Goal: Complete application form

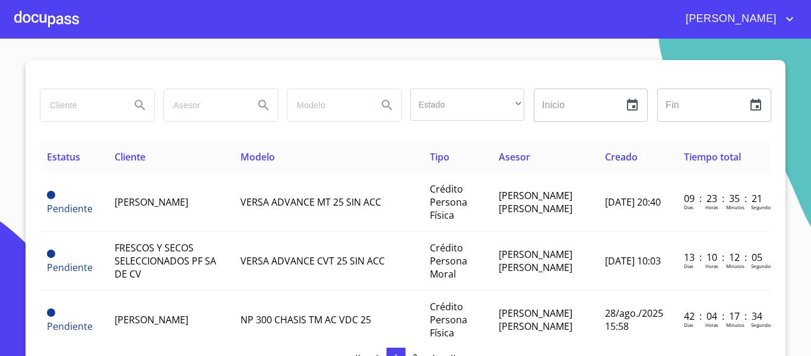
click at [45, 10] on div at bounding box center [46, 19] width 65 height 38
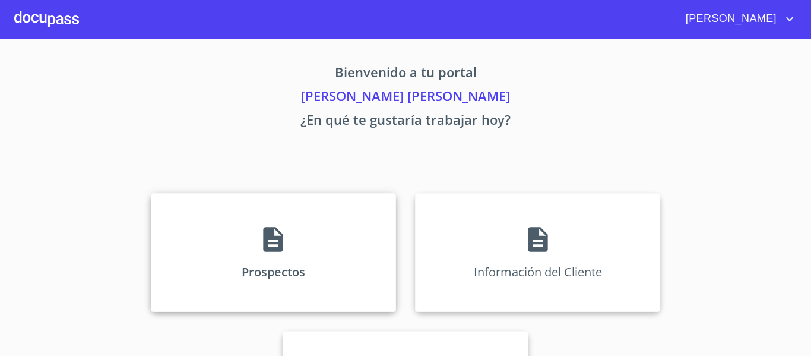
click at [267, 254] on div "Prospectos" at bounding box center [273, 252] width 245 height 119
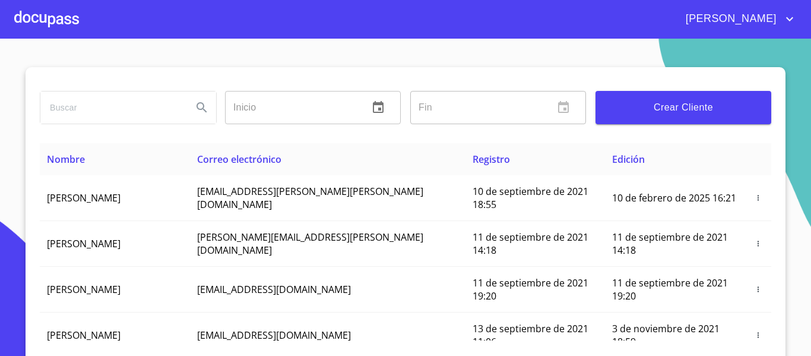
click at [679, 116] on button "Crear Cliente" at bounding box center [684, 107] width 176 height 33
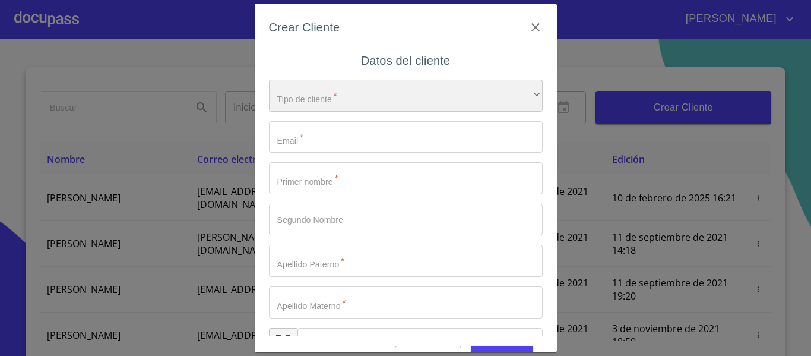
click at [289, 105] on div "​" at bounding box center [406, 96] width 274 height 32
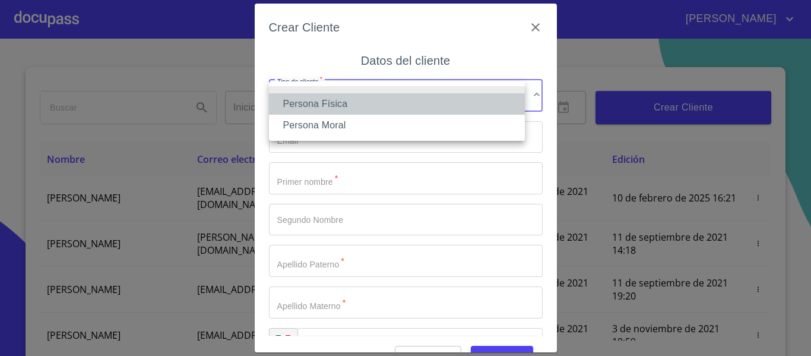
click at [334, 107] on li "Persona Física" at bounding box center [397, 103] width 256 height 21
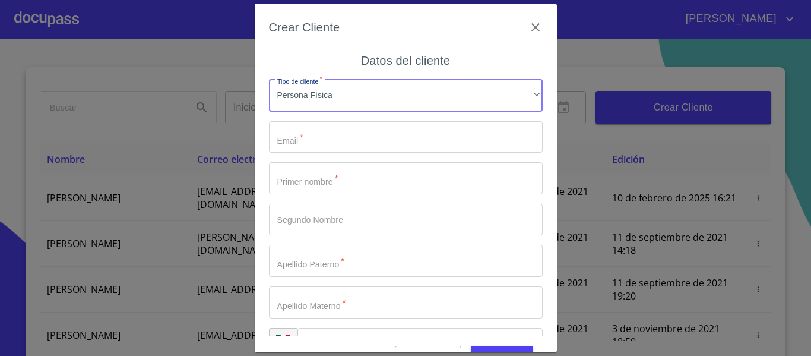
click at [329, 143] on input "Tipo de cliente   *" at bounding box center [406, 137] width 274 height 32
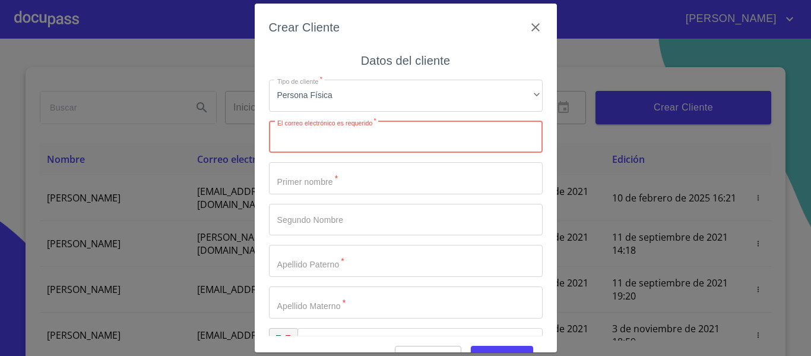
click at [348, 141] on input "Tipo de cliente   *" at bounding box center [406, 137] width 274 height 32
paste input "[EMAIL_ADDRESS][DOMAIN_NAME]"
type input "[EMAIL_ADDRESS][DOMAIN_NAME]"
click at [359, 181] on input "Tipo de cliente   *" at bounding box center [406, 178] width 274 height 32
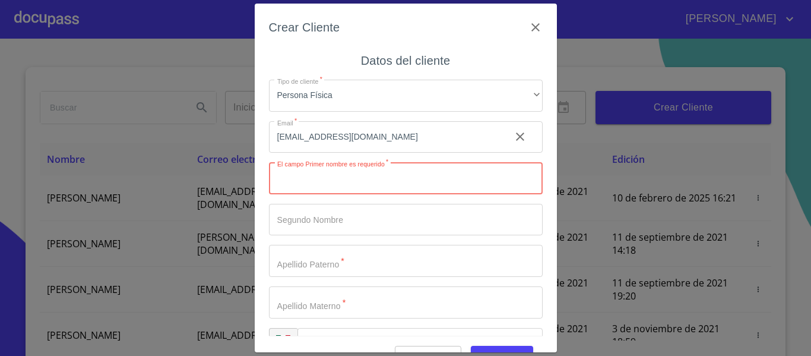
click at [337, 185] on input "Tipo de cliente   *" at bounding box center [406, 178] width 274 height 32
type input "[PERSON_NAME]"
click at [356, 223] on input "Tipo de cliente   *" at bounding box center [406, 220] width 274 height 32
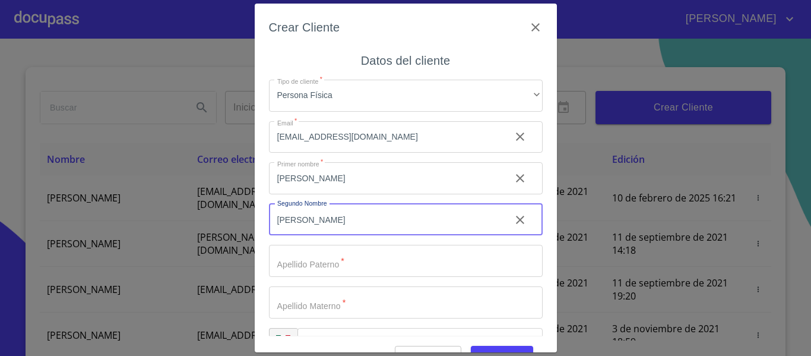
type input "[PERSON_NAME]"
click at [354, 275] on input "Tipo de cliente   *" at bounding box center [406, 261] width 274 height 32
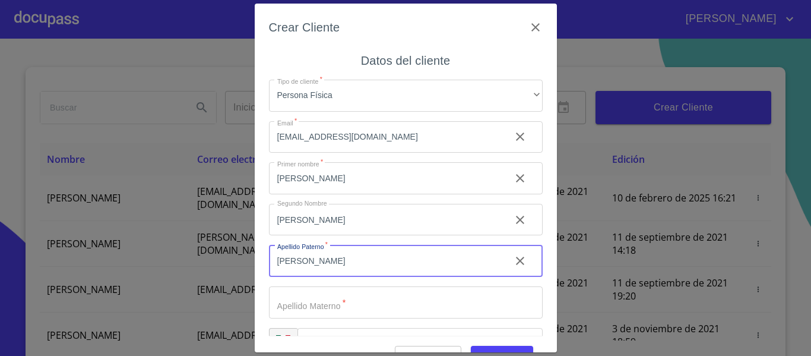
type input "[PERSON_NAME]"
click at [348, 308] on input "Tipo de cliente   *" at bounding box center [406, 302] width 274 height 32
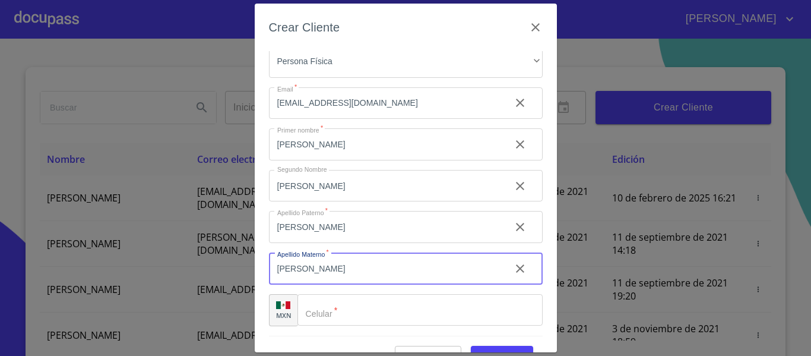
scroll to position [30, 0]
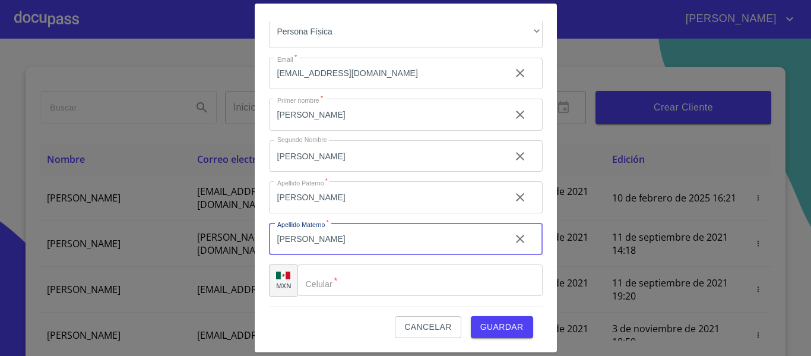
type input "[PERSON_NAME]"
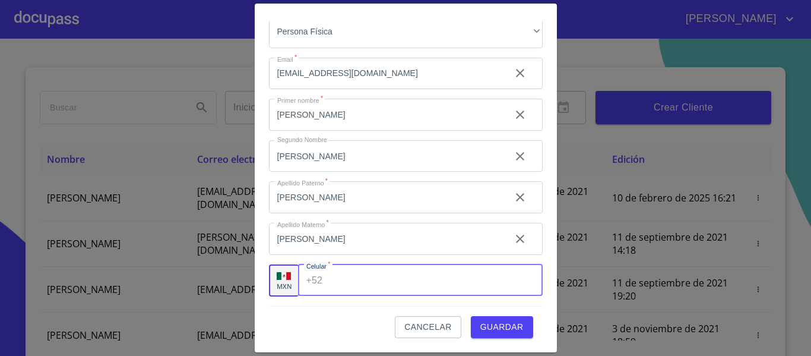
click at [362, 278] on input "Tipo de cliente   *" at bounding box center [434, 280] width 215 height 32
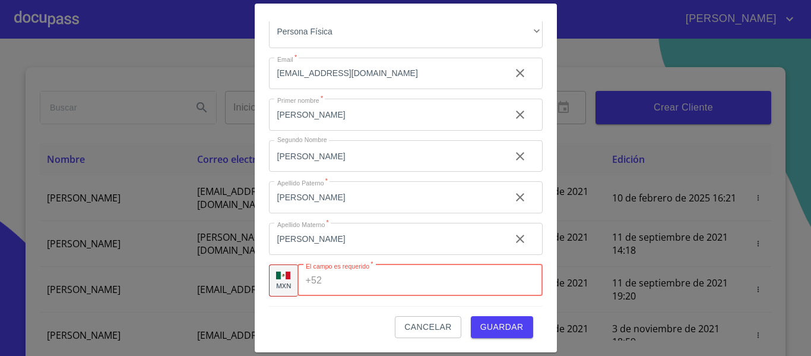
click at [359, 280] on input "Tipo de cliente   *" at bounding box center [435, 280] width 216 height 32
paste input "[PHONE_NUMBER]"
type input "[PHONE_NUMBER]"
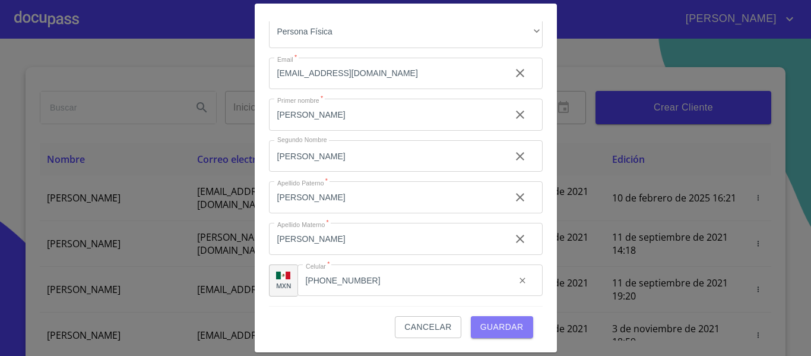
click at [492, 334] on span "Guardar" at bounding box center [501, 326] width 43 height 15
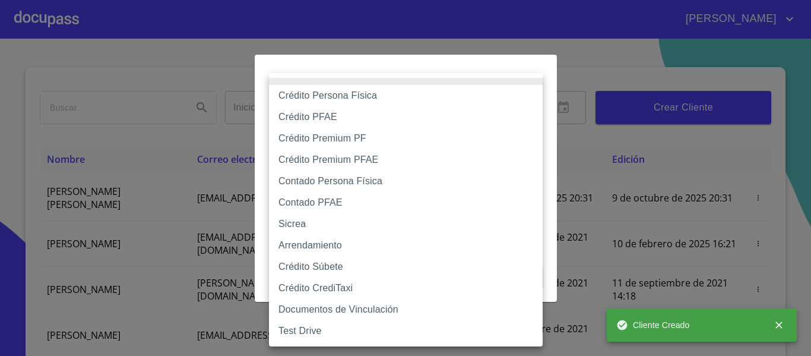
click at [326, 124] on body "[PERSON_NAME] ​ Fin ​ Crear Cliente Nombre Correo electrónico Registro Edición …" at bounding box center [405, 178] width 811 height 356
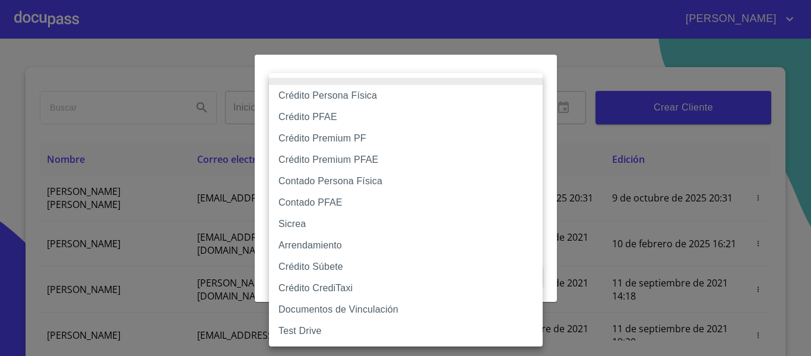
click at [350, 93] on li "Crédito Persona Física" at bounding box center [406, 95] width 274 height 21
type input "6009fb3c7d1714eb8809aa97"
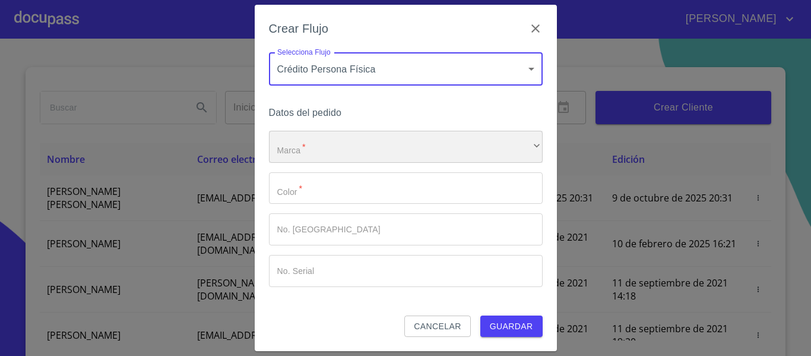
click at [373, 155] on div "​" at bounding box center [406, 147] width 274 height 32
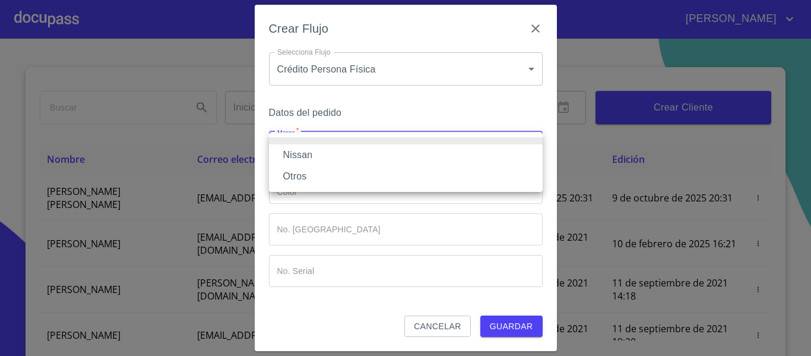
click at [369, 159] on li "Nissan" at bounding box center [406, 154] width 274 height 21
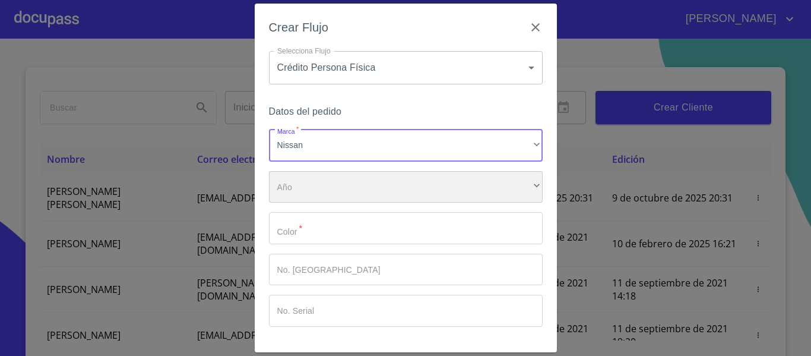
click at [363, 178] on div "​" at bounding box center [406, 187] width 274 height 32
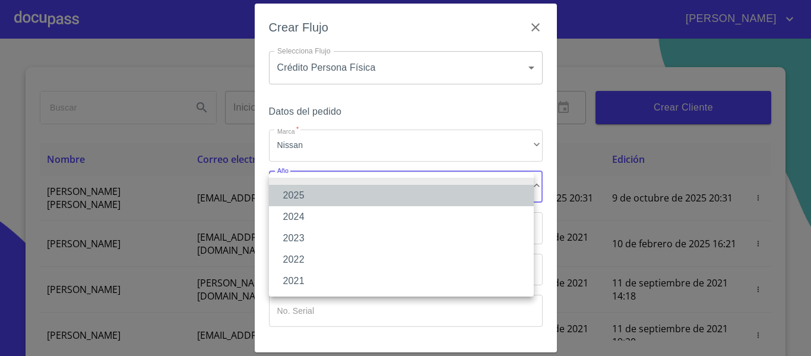
click at [349, 194] on li "2025" at bounding box center [401, 195] width 265 height 21
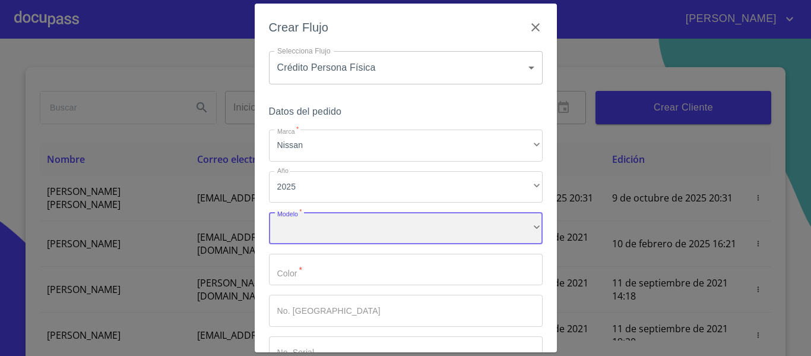
click at [353, 226] on div "​" at bounding box center [406, 228] width 274 height 32
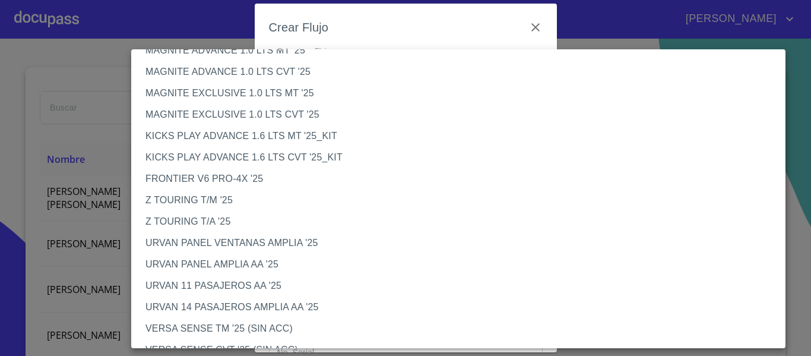
scroll to position [119, 0]
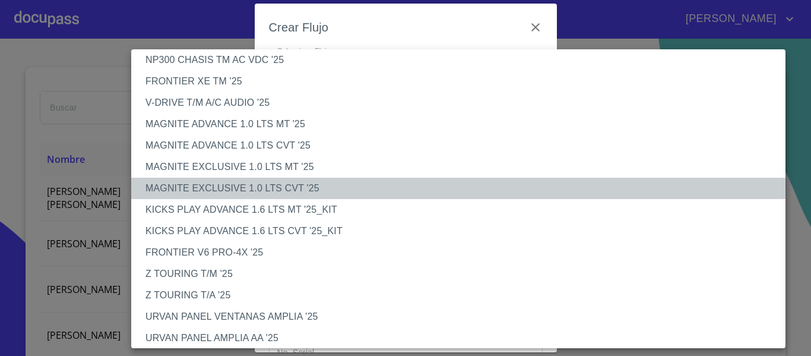
click at [271, 183] on li "MAGNITE EXCLUSIVE 1.0 LTS CVT '25" at bounding box center [462, 188] width 663 height 21
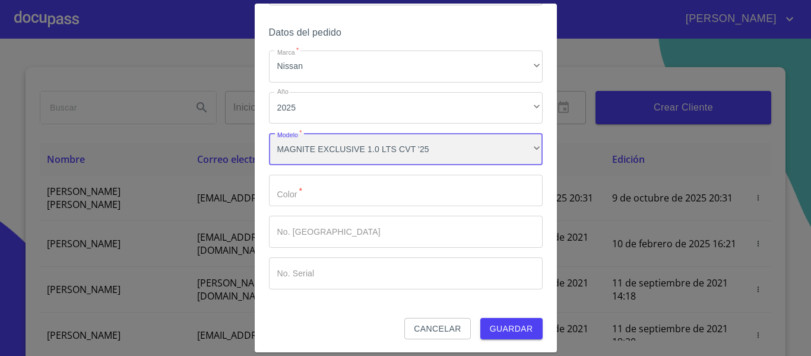
scroll to position [80, 0]
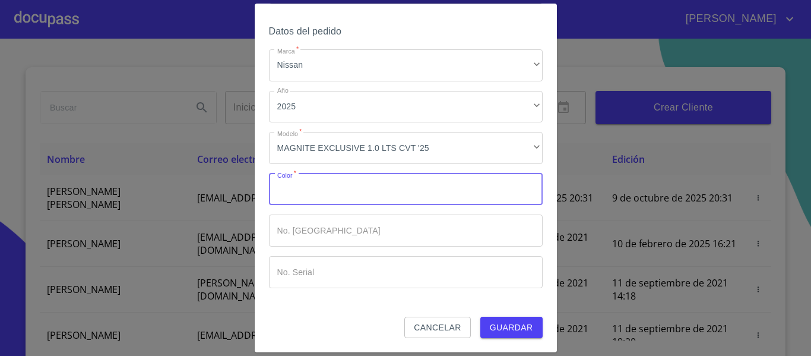
click at [330, 198] on input "Marca   *" at bounding box center [406, 189] width 274 height 32
type input "ROJO"
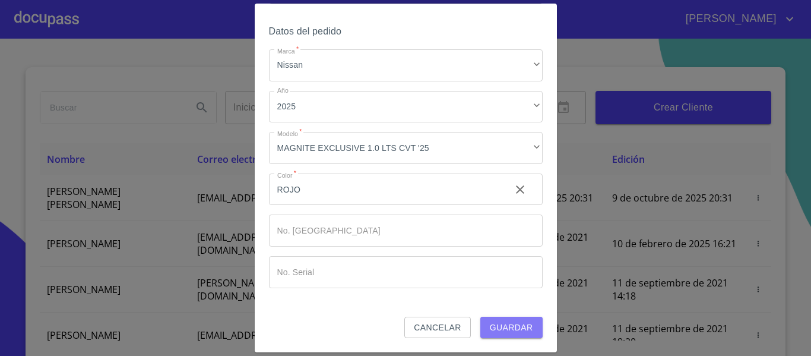
click at [523, 336] on button "Guardar" at bounding box center [511, 327] width 62 height 22
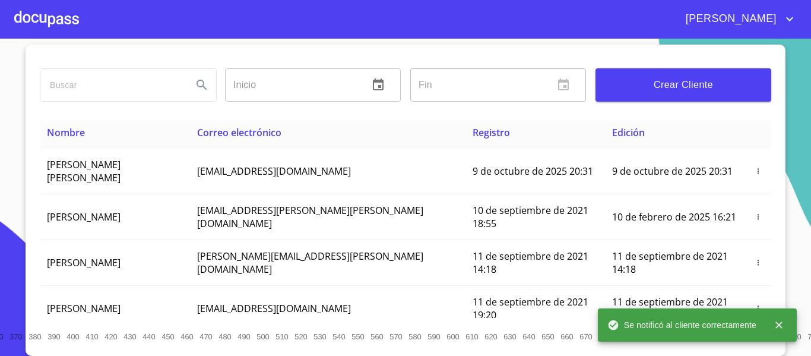
scroll to position [0, 0]
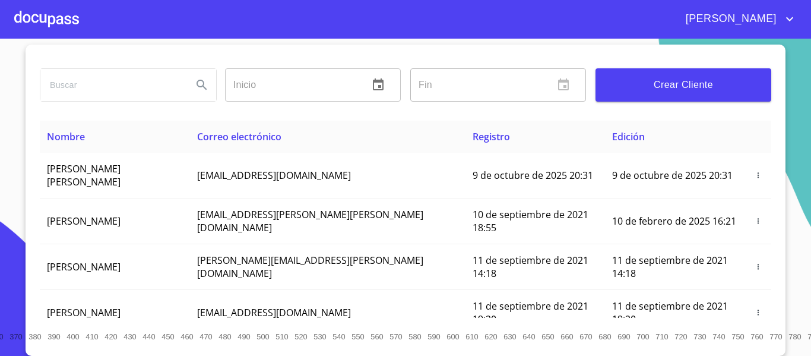
click at [64, 14] on div at bounding box center [46, 19] width 65 height 38
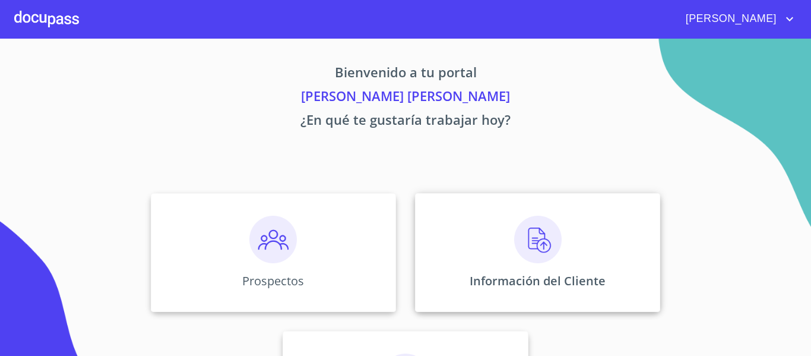
click at [519, 238] on img at bounding box center [538, 240] width 48 height 48
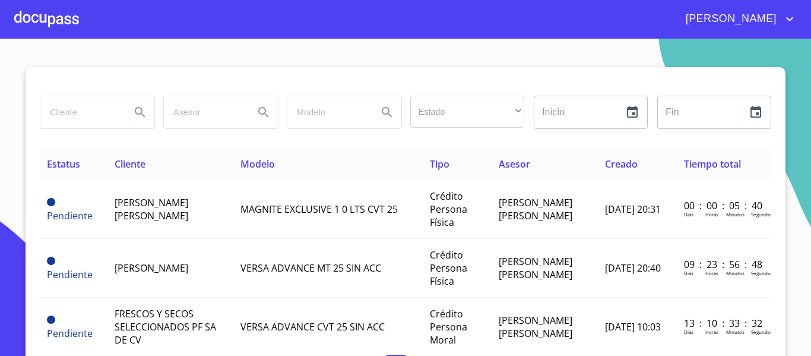
scroll to position [23, 0]
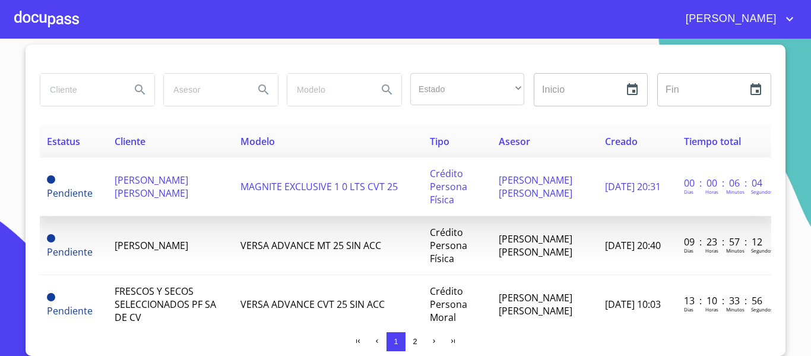
click at [172, 190] on span "[PERSON_NAME] [PERSON_NAME]" at bounding box center [152, 186] width 74 height 26
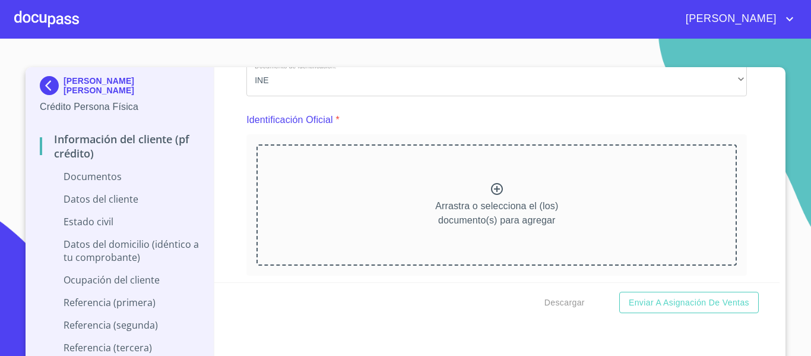
scroll to position [178, 0]
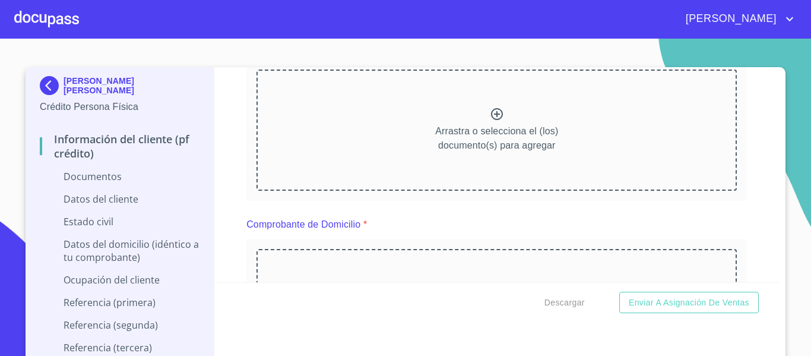
click at [491, 112] on icon at bounding box center [497, 114] width 12 height 12
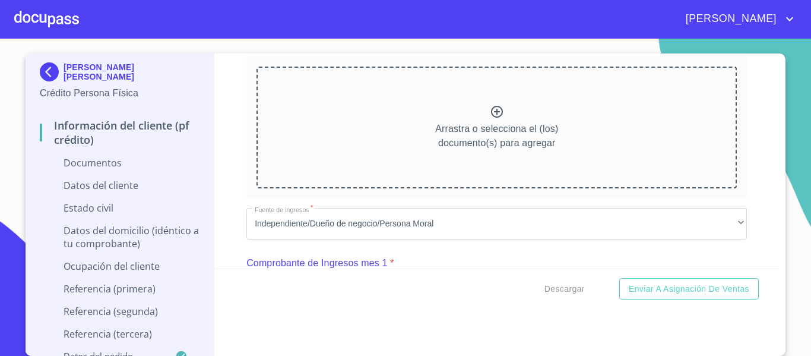
scroll to position [594, 0]
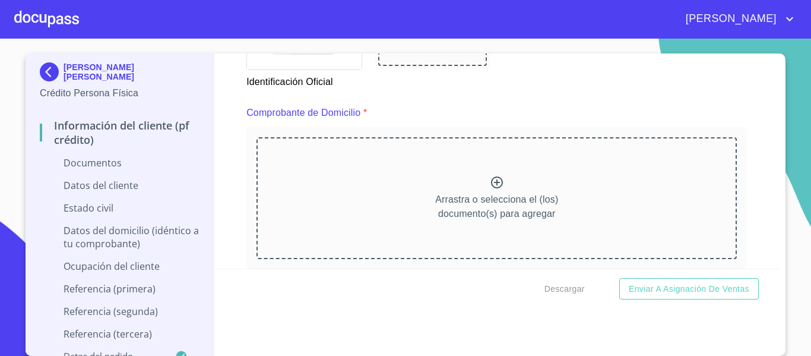
click at [490, 182] on icon at bounding box center [497, 182] width 14 height 14
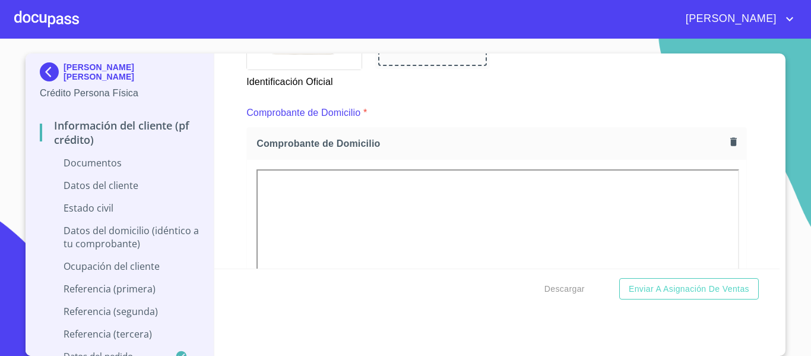
click at [758, 165] on div "Información del cliente (PF crédito) Documentos Documento de identificación.   …" at bounding box center [497, 160] width 566 height 215
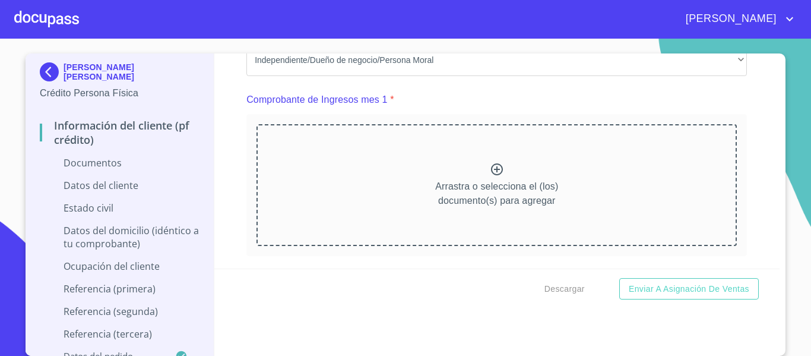
scroll to position [1188, 0]
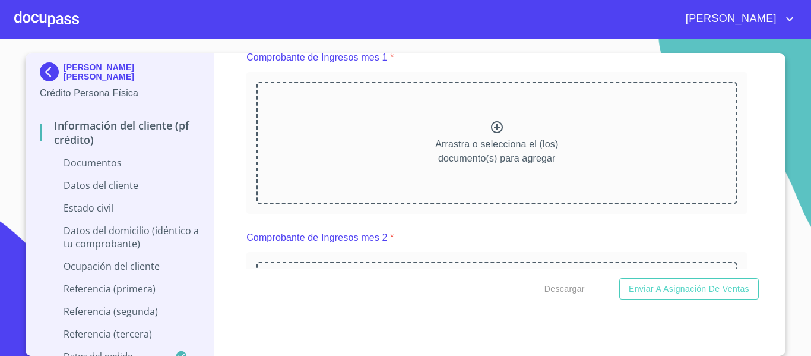
click at [491, 152] on p "Arrastra o selecciona el (los) documento(s) para agregar" at bounding box center [496, 151] width 123 height 29
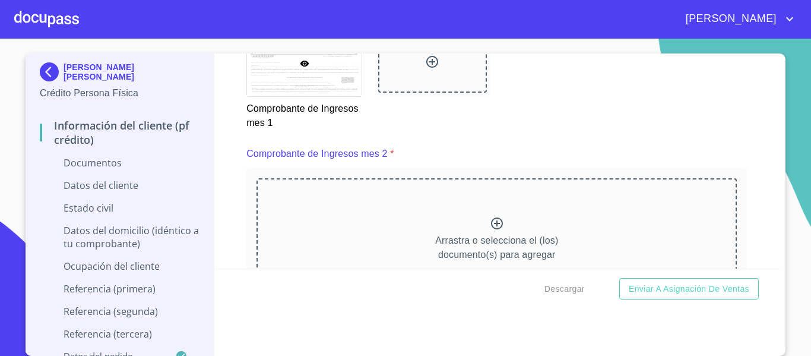
scroll to position [1663, 0]
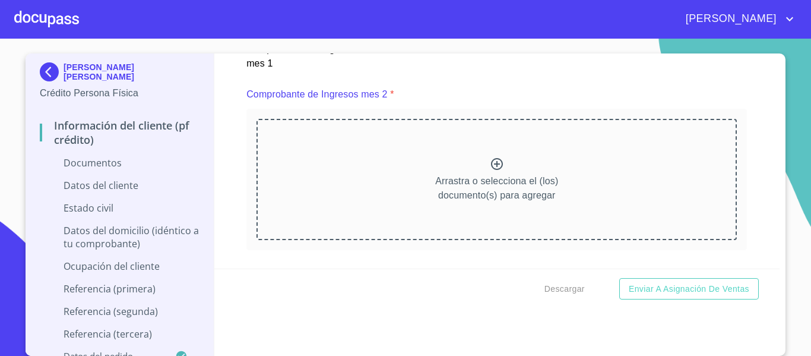
click at [477, 183] on div "Arrastra o selecciona el (los) documento(s) para agregar" at bounding box center [497, 179] width 480 height 121
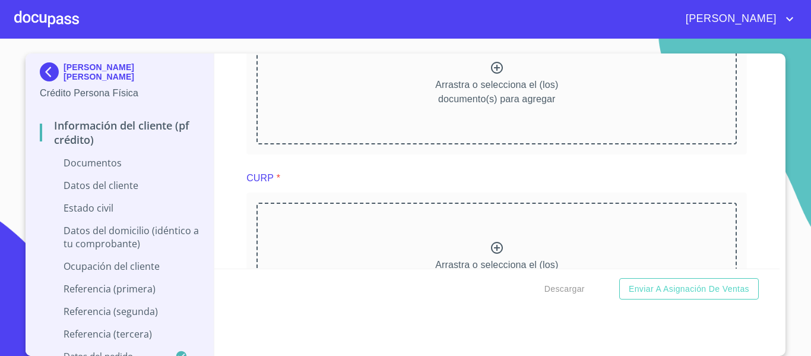
scroll to position [2197, 0]
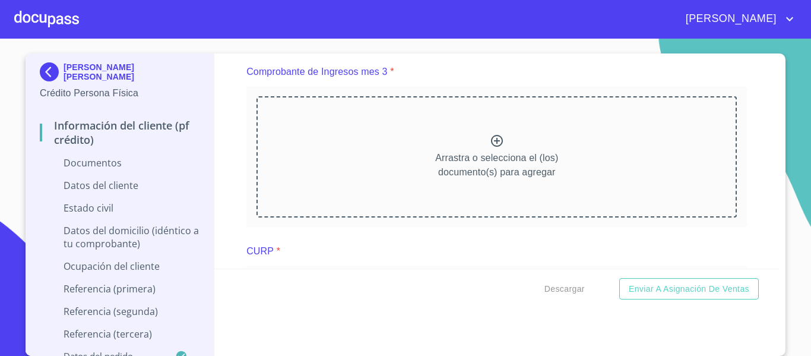
click at [492, 167] on p "Arrastra o selecciona el (los) documento(s) para agregar" at bounding box center [496, 165] width 123 height 29
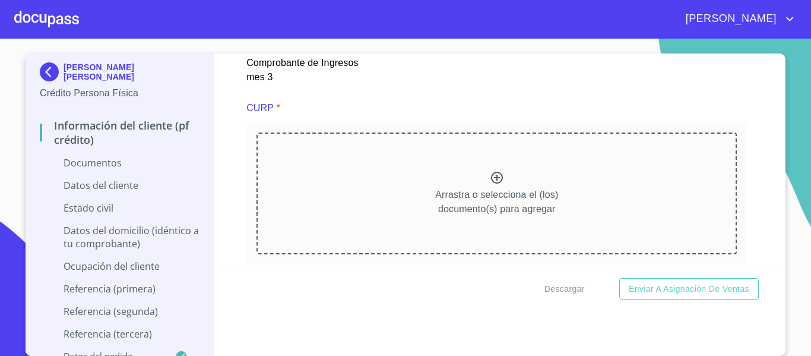
scroll to position [2731, 0]
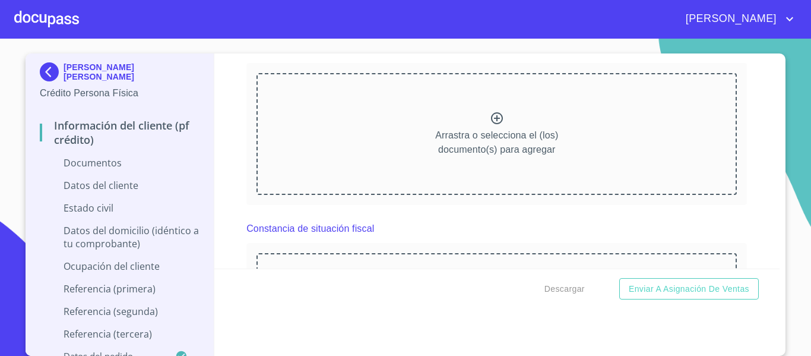
click at [490, 125] on icon at bounding box center [497, 118] width 14 height 14
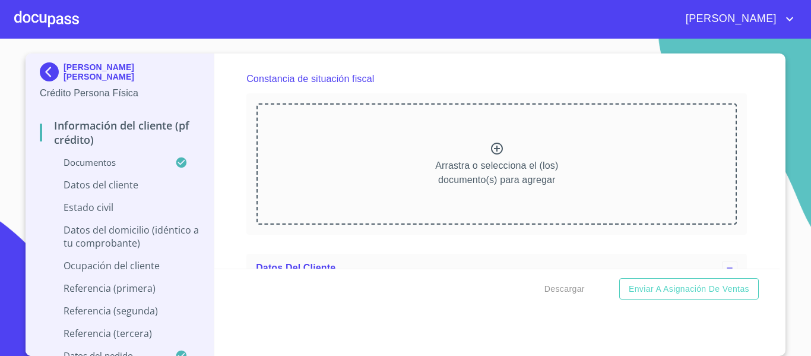
scroll to position [3206, 0]
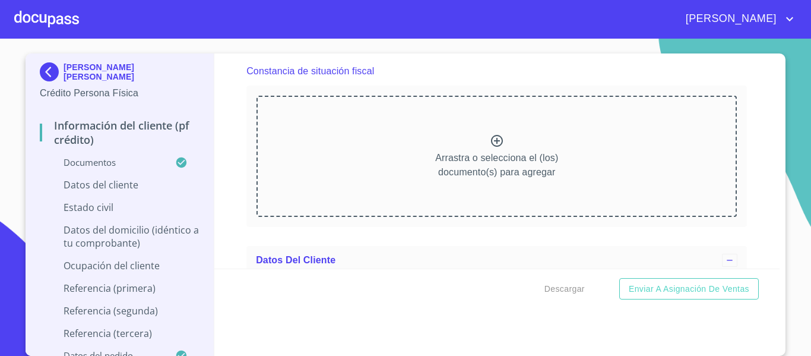
click at [506, 179] on p "Arrastra o selecciona el (los) documento(s) para agregar" at bounding box center [496, 165] width 123 height 29
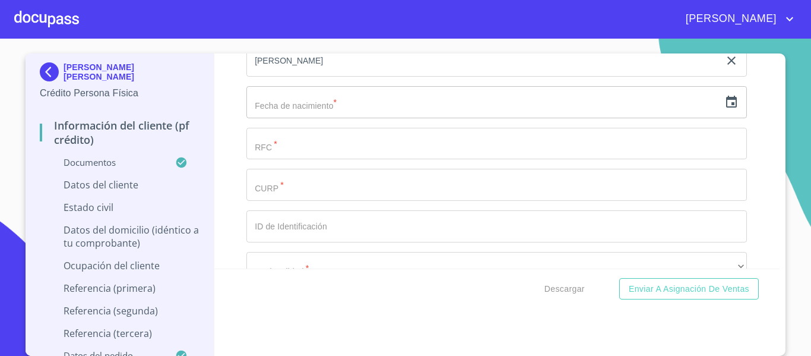
scroll to position [3919, 0]
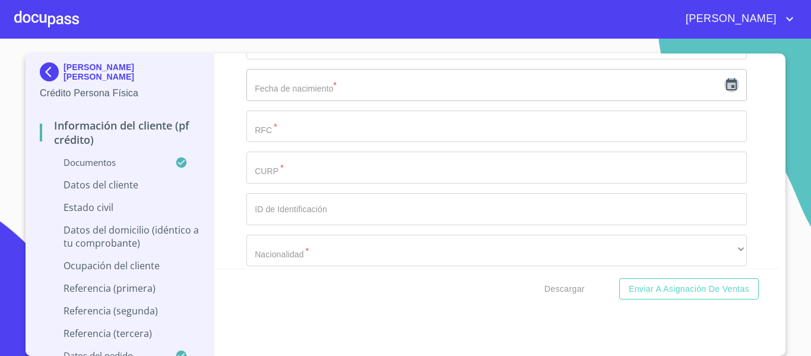
click at [724, 92] on icon "button" at bounding box center [731, 85] width 14 height 14
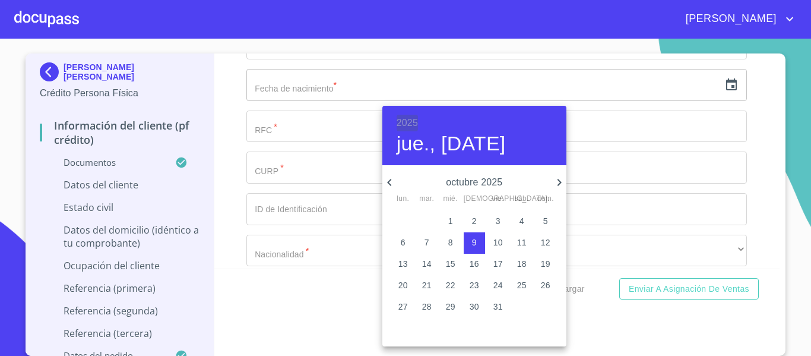
click at [413, 117] on h6 "2025" at bounding box center [407, 123] width 21 height 17
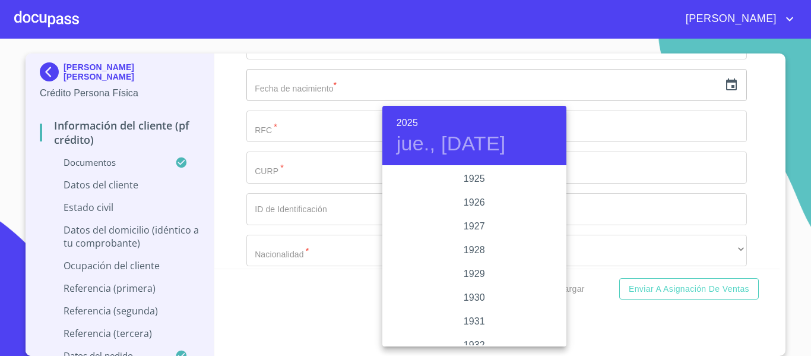
scroll to position [2304, 0]
click at [413, 129] on h6 "2025" at bounding box center [407, 123] width 21 height 17
click at [481, 186] on div "1985" at bounding box center [474, 191] width 184 height 24
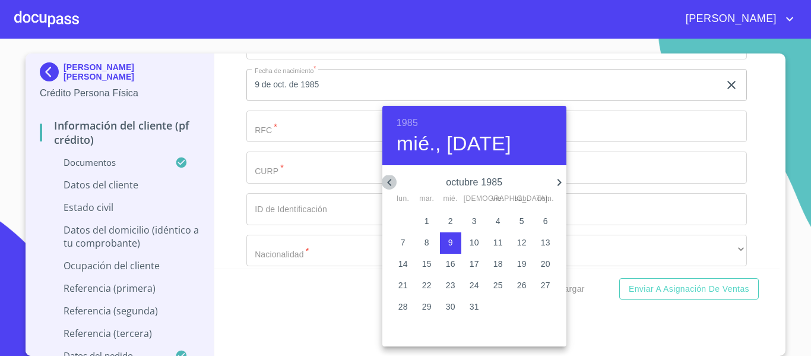
click at [392, 181] on icon "button" at bounding box center [389, 182] width 14 height 14
click at [394, 178] on icon "button" at bounding box center [389, 182] width 14 height 14
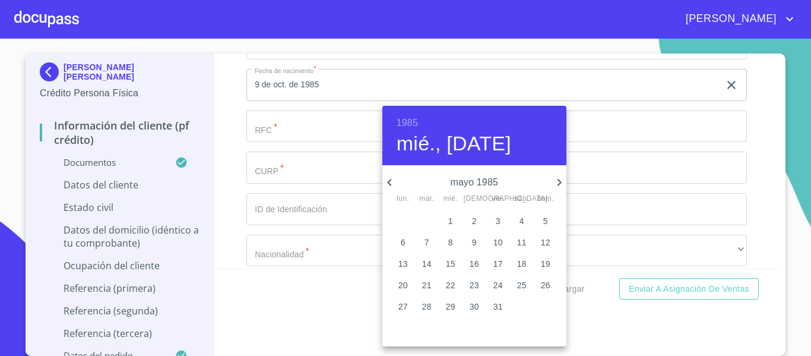
click at [394, 178] on icon "button" at bounding box center [389, 182] width 14 height 14
click at [423, 305] on p "30" at bounding box center [427, 306] width 10 height 12
type input "30 de abr. de 1985"
click at [234, 128] on div at bounding box center [405, 178] width 811 height 356
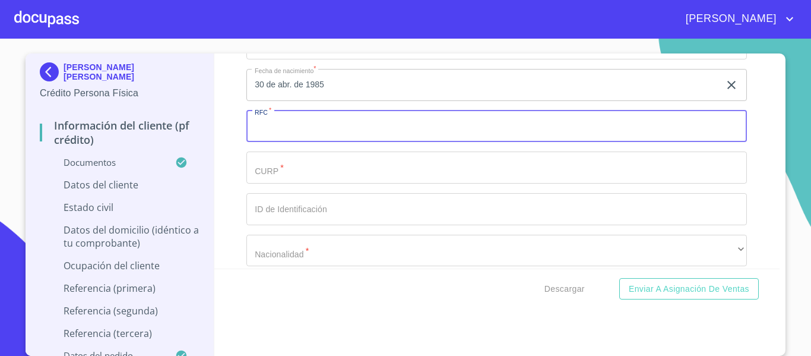
click at [300, 143] on input "Documento de identificación.   *" at bounding box center [496, 126] width 501 height 32
type input "MAMN850430F55"
click at [299, 183] on input "Documento de identificación.   *" at bounding box center [496, 167] width 501 height 32
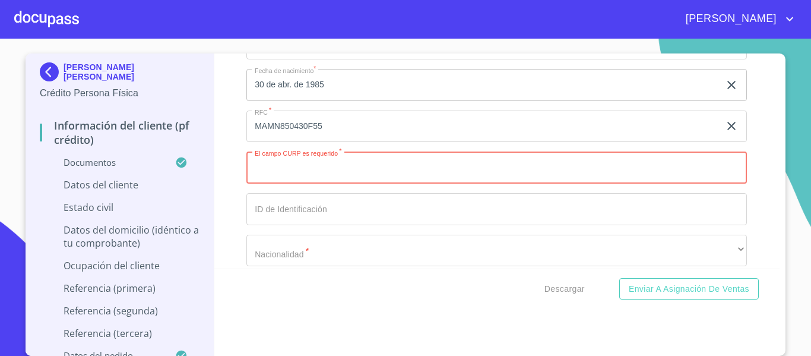
click at [367, 172] on input "Documento de identificación.   *" at bounding box center [496, 167] width 501 height 32
paste input "MAMN850430HJCRRS06"
type input "MAMN850430HJCRRS06"
click at [296, 219] on input "Documento de identificación.   *" at bounding box center [496, 209] width 501 height 32
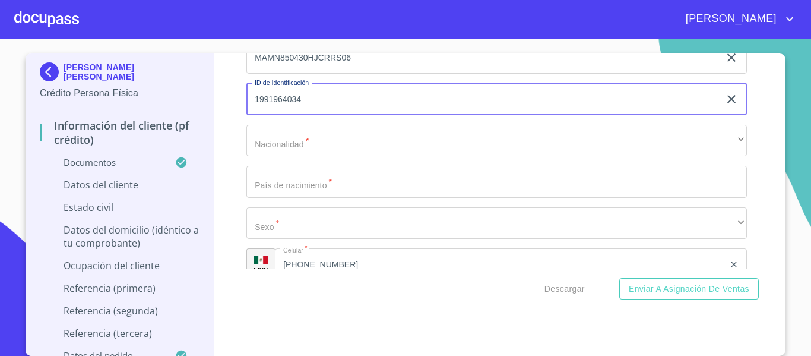
scroll to position [4038, 0]
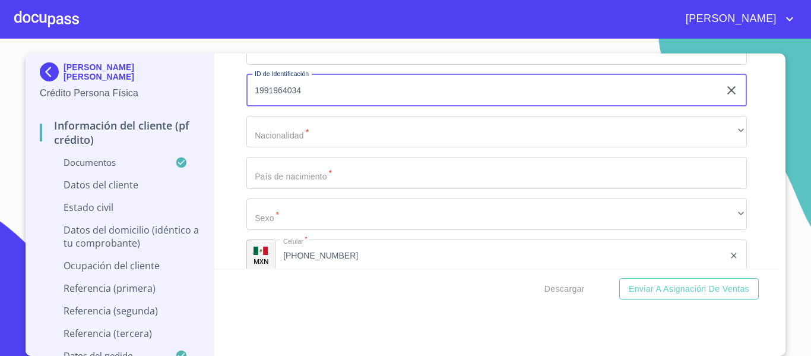
type input "1991964034"
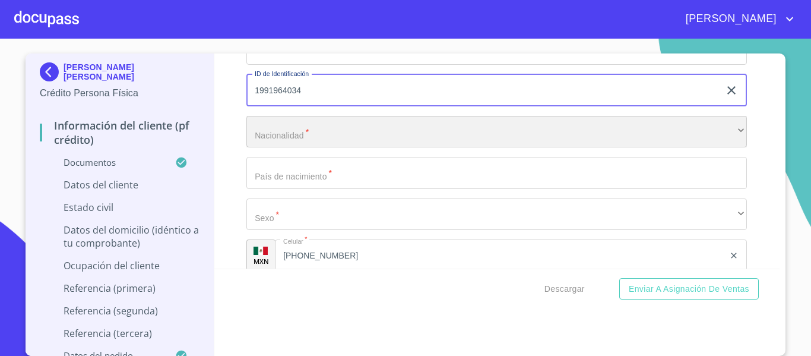
click at [283, 148] on div "​" at bounding box center [496, 132] width 501 height 32
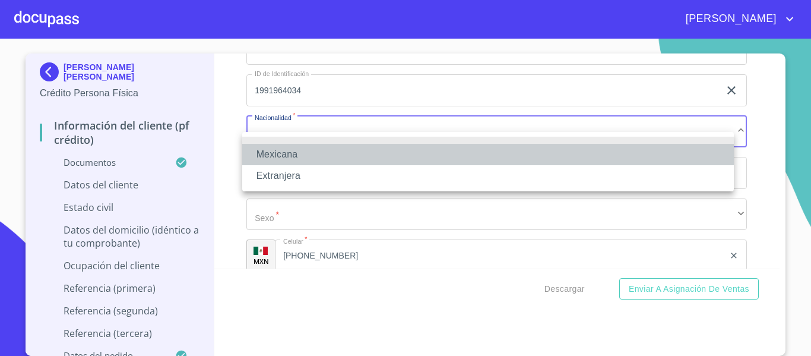
click at [304, 151] on li "Mexicana" at bounding box center [488, 154] width 492 height 21
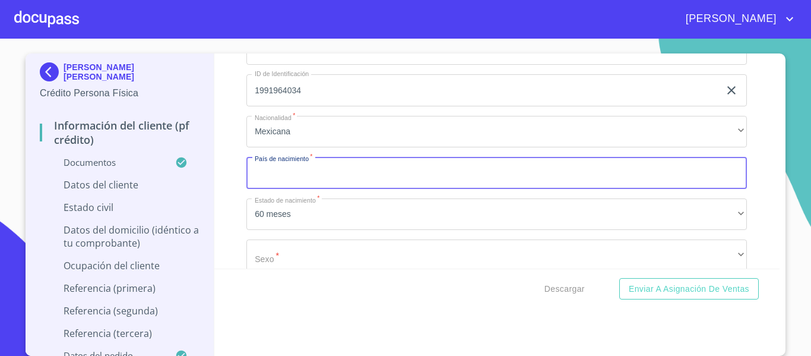
click at [364, 183] on input "Documento de identificación.   *" at bounding box center [496, 173] width 501 height 32
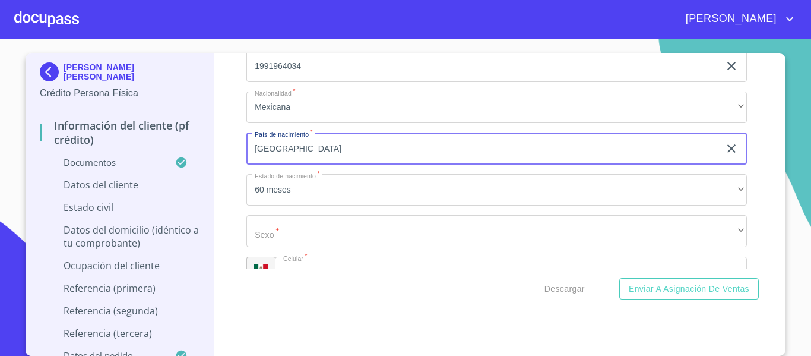
scroll to position [4097, 0]
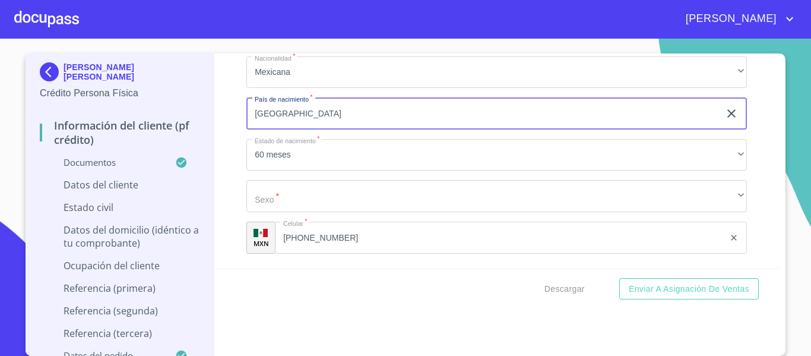
type input "[GEOGRAPHIC_DATA]"
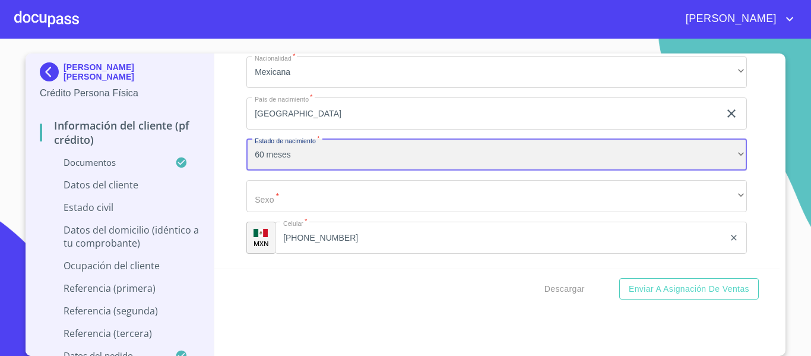
click at [316, 171] on div "60 meses" at bounding box center [496, 155] width 501 height 32
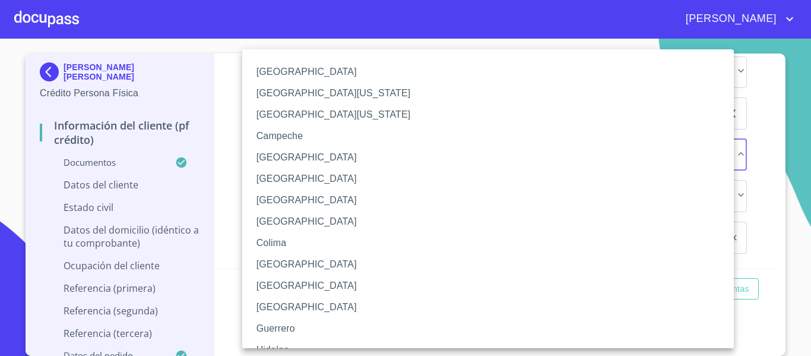
scroll to position [173, 0]
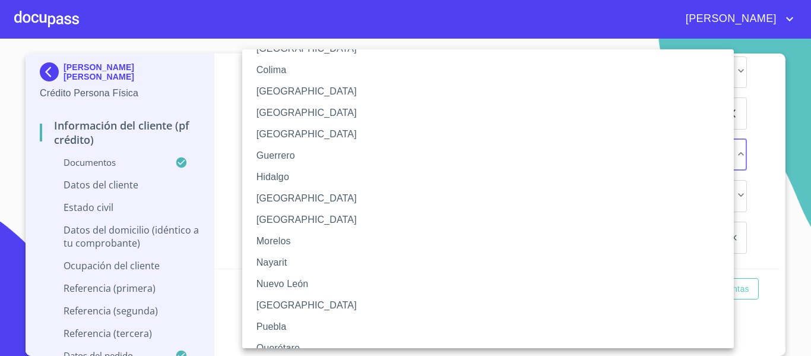
click at [299, 200] on li "[GEOGRAPHIC_DATA]" at bounding box center [492, 198] width 501 height 21
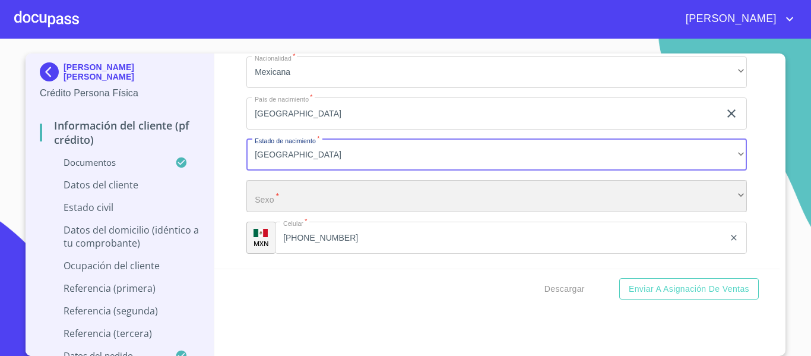
click at [278, 212] on div "​" at bounding box center [496, 196] width 501 height 32
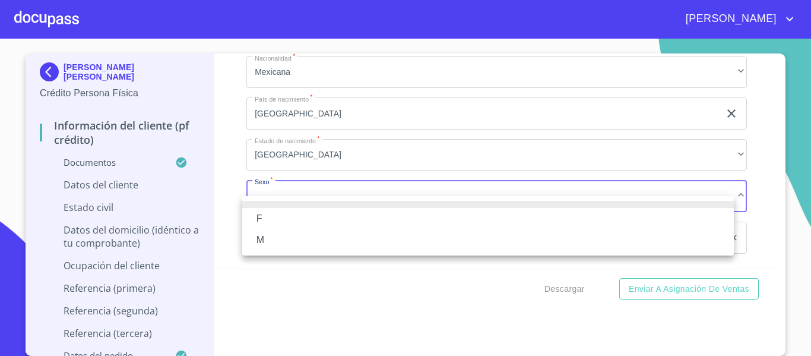
click at [292, 233] on li "M" at bounding box center [488, 239] width 492 height 21
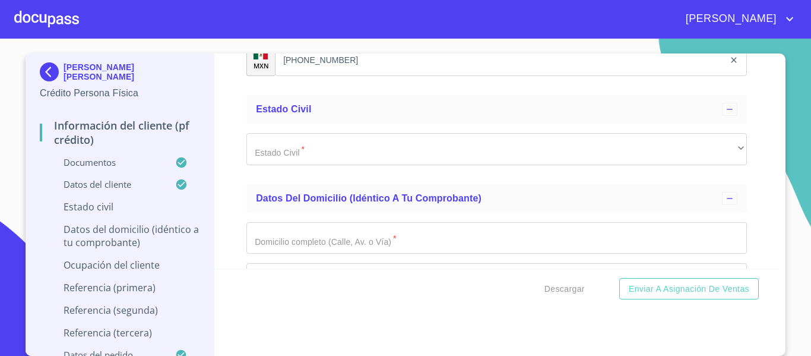
scroll to position [4275, 0]
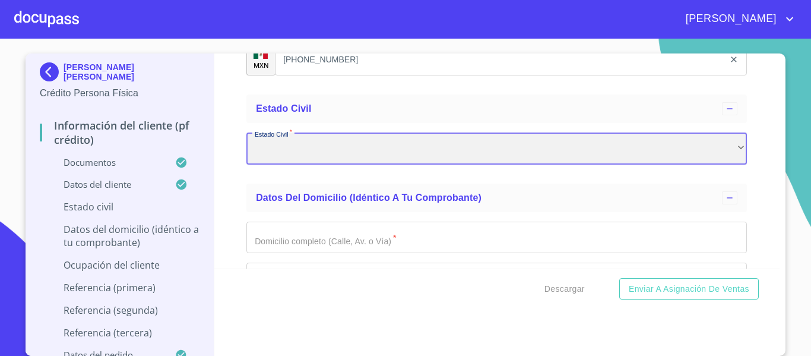
click at [354, 164] on div "​" at bounding box center [496, 148] width 501 height 32
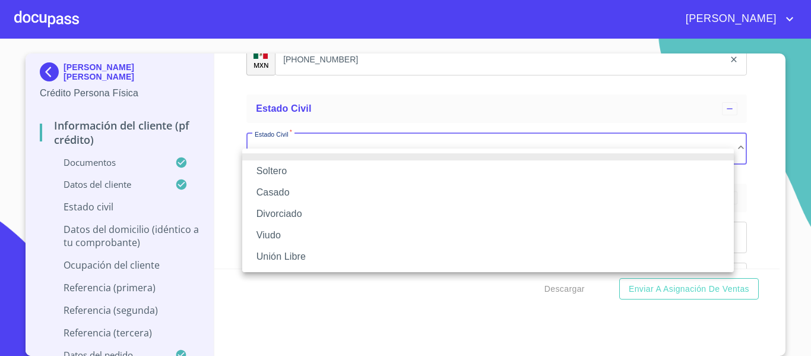
click at [317, 169] on li "Soltero" at bounding box center [488, 170] width 492 height 21
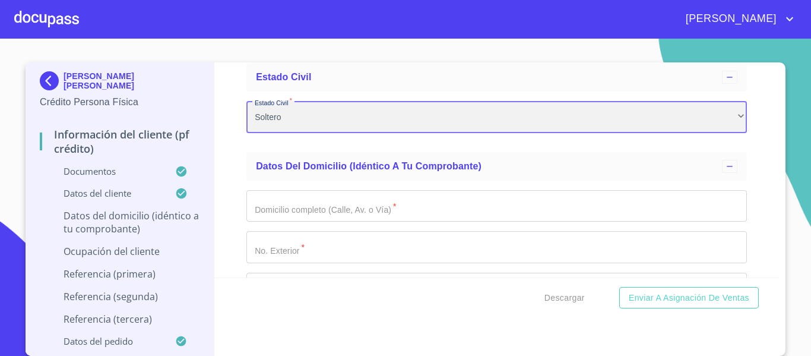
scroll to position [4335, 0]
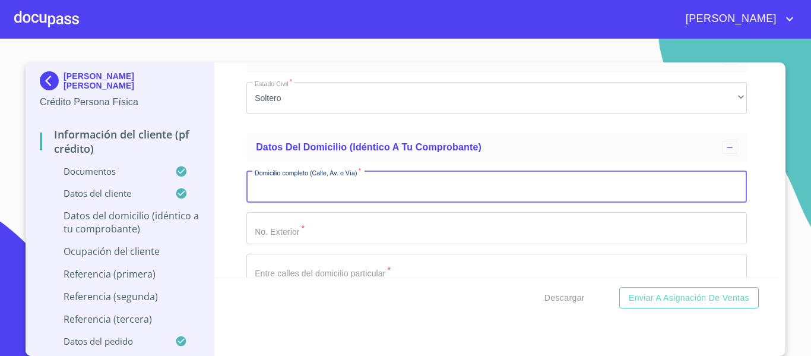
click at [353, 203] on input "Documento de identificación.   *" at bounding box center [496, 187] width 501 height 32
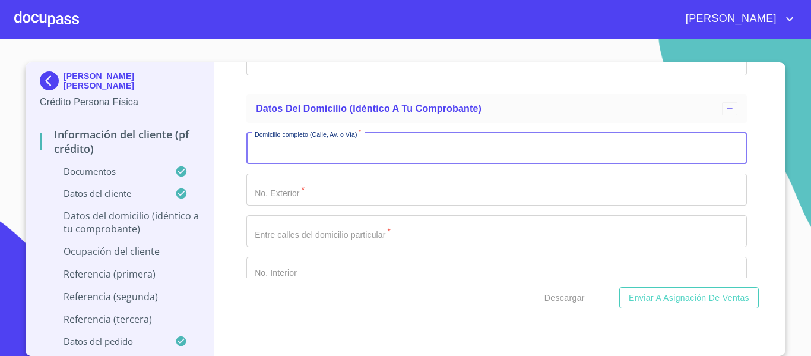
scroll to position [4394, 0]
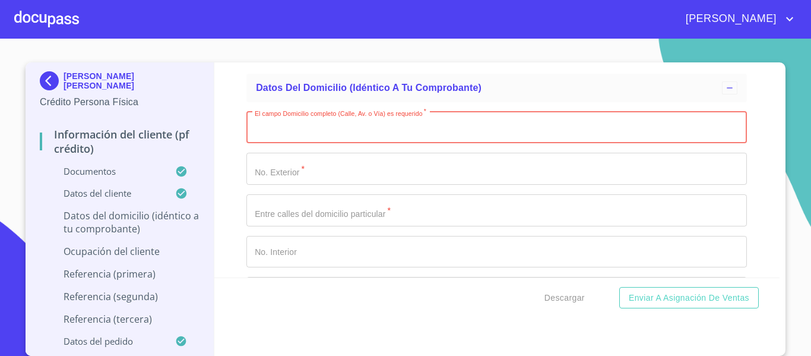
click at [315, 144] on input "Documento de identificación.   *" at bounding box center [496, 128] width 501 height 32
click at [403, 144] on input "Documento de identificación.   *" at bounding box center [496, 128] width 501 height 32
type input "BRAQUE"
click at [330, 185] on input "Documento de identificación.   *" at bounding box center [496, 169] width 501 height 32
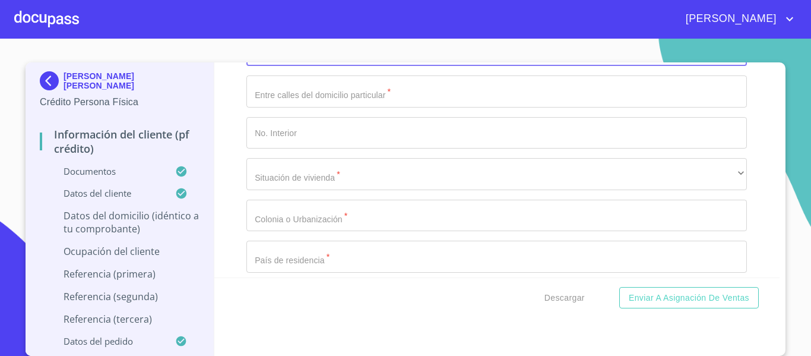
scroll to position [4453, 0]
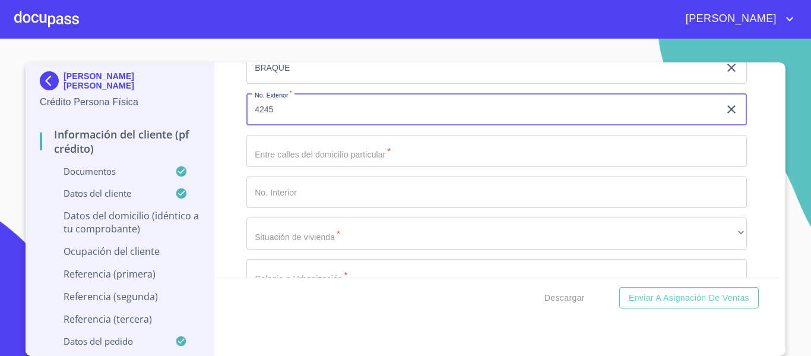
type input "4245"
click at [312, 167] on input "Documento de identificación.   *" at bounding box center [496, 151] width 501 height 32
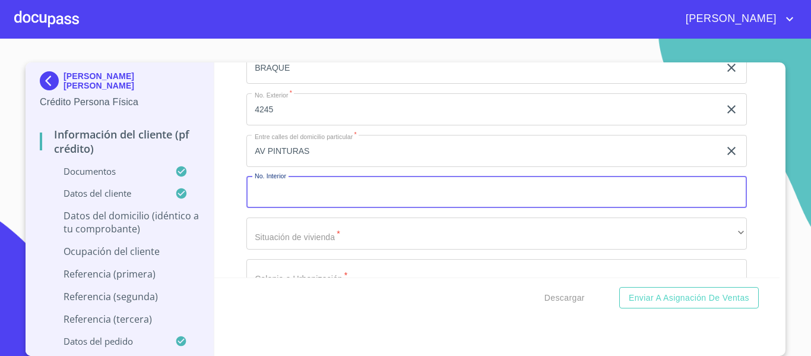
click at [310, 207] on input "Documento de identificación.   *" at bounding box center [496, 192] width 501 height 32
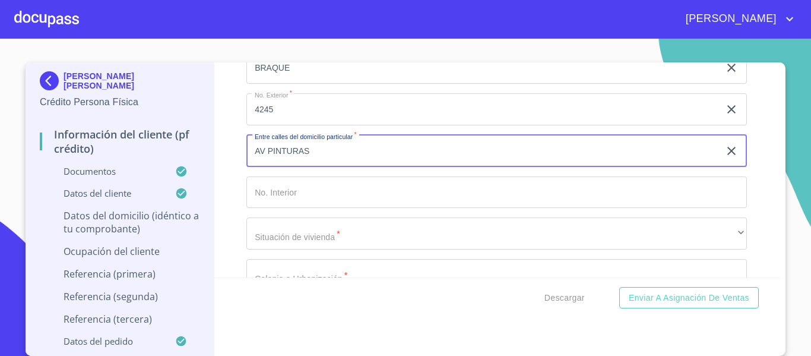
click at [343, 167] on input "AV PINTURAS" at bounding box center [482, 151] width 473 height 32
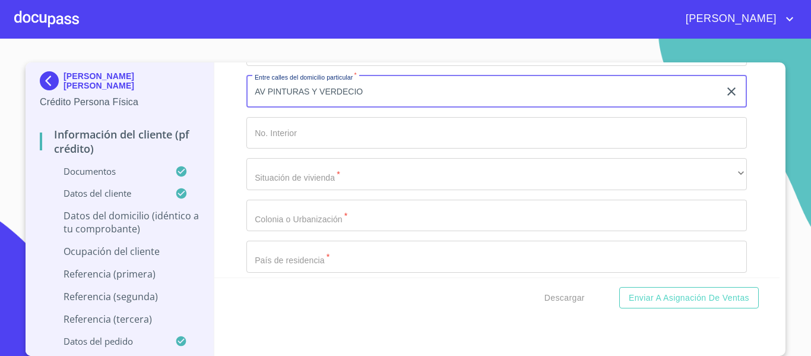
type input "AV PINTURAS Y VERDECIO"
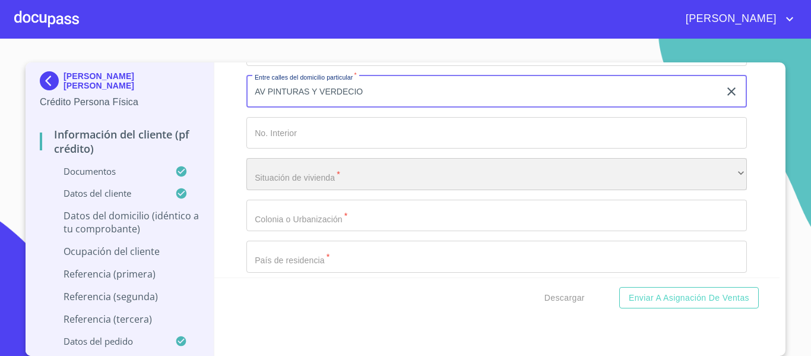
click at [304, 190] on div "​" at bounding box center [496, 174] width 501 height 32
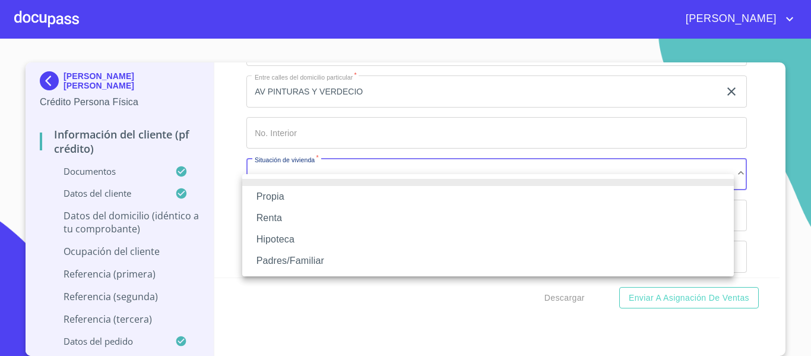
click at [298, 203] on li "Propia" at bounding box center [488, 196] width 492 height 21
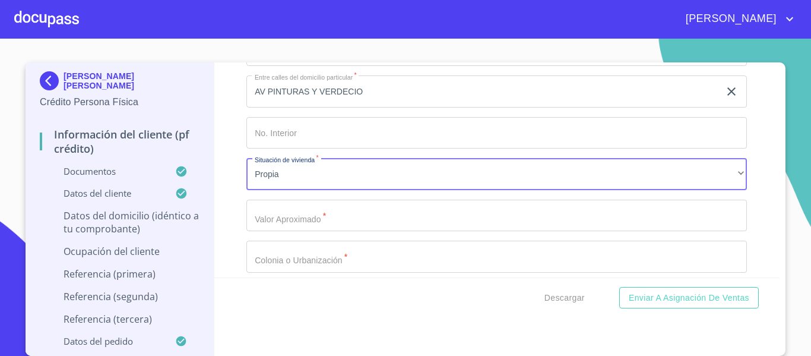
click at [293, 232] on input "Documento de identificación.   *" at bounding box center [496, 216] width 501 height 32
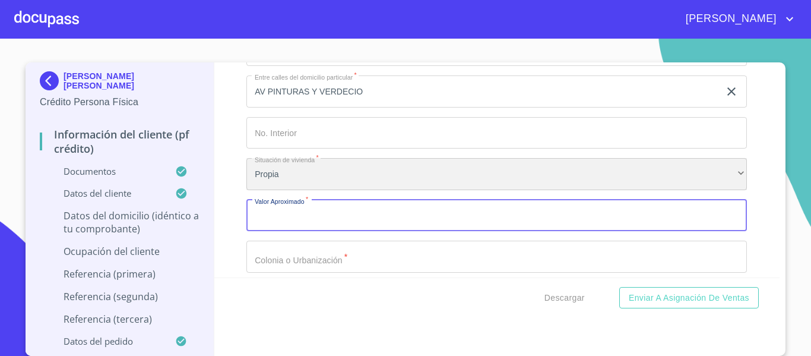
click at [295, 190] on div "Propia" at bounding box center [496, 174] width 501 height 32
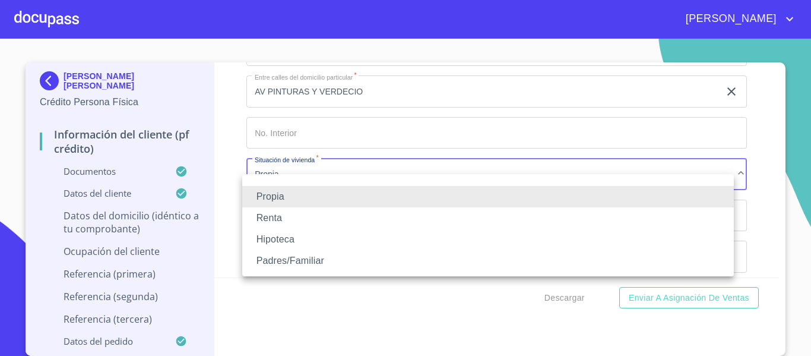
click at [232, 202] on div at bounding box center [405, 178] width 811 height 356
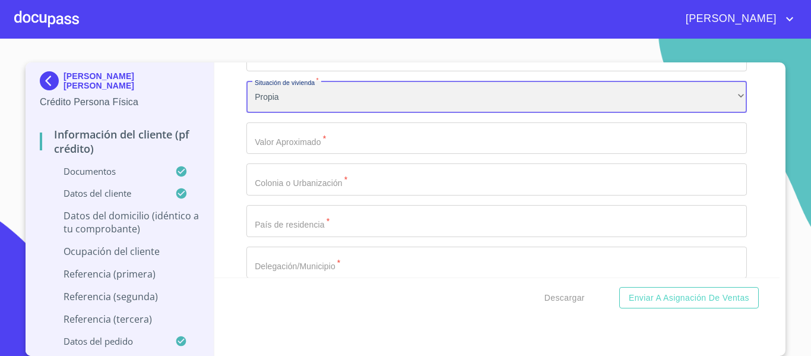
scroll to position [4572, 0]
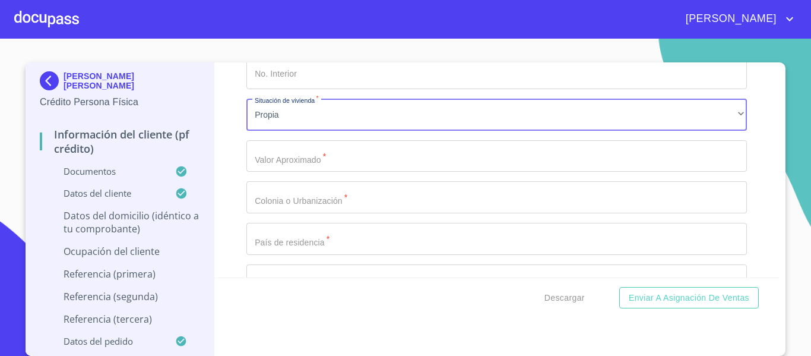
click at [312, 213] on input "Documento de identificación.   *" at bounding box center [496, 197] width 501 height 32
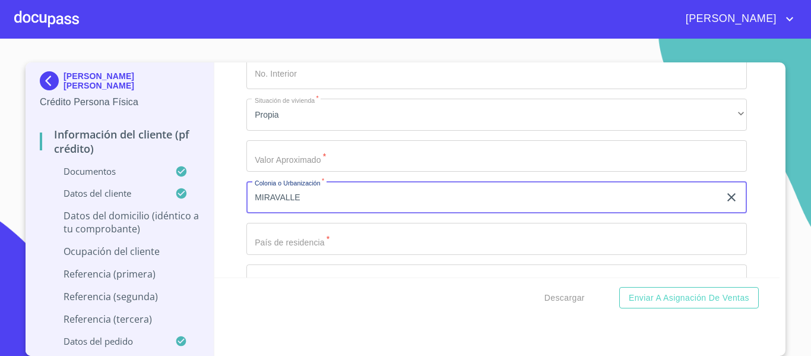
type input "MIRAVALLE"
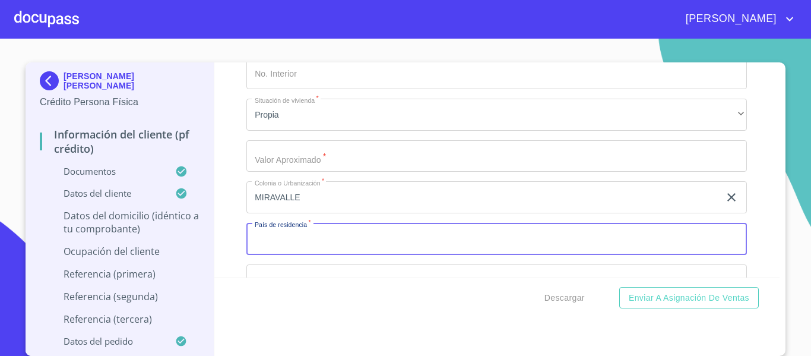
click at [305, 255] on input "Documento de identificación.   *" at bounding box center [496, 239] width 501 height 32
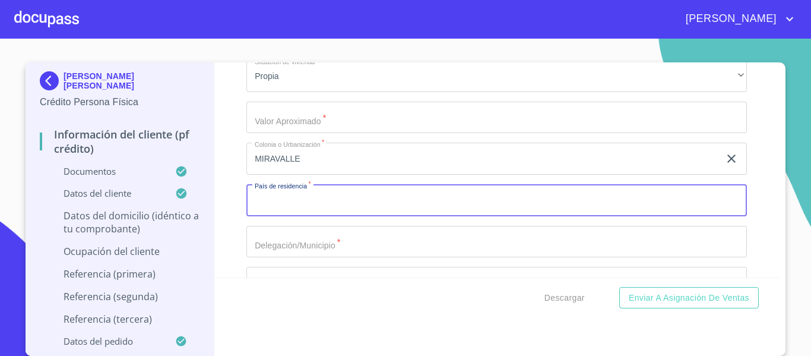
scroll to position [4632, 0]
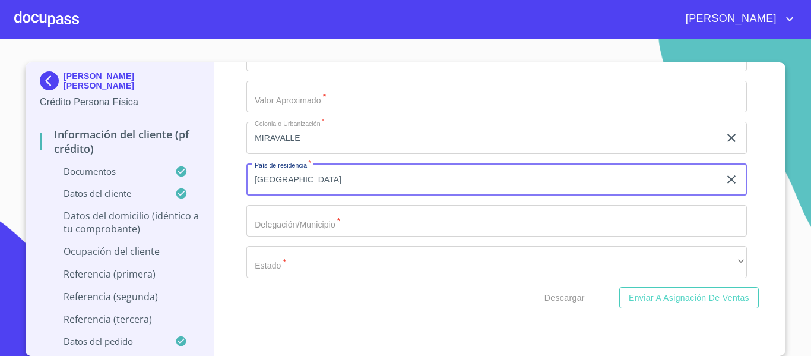
type input "[GEOGRAPHIC_DATA]"
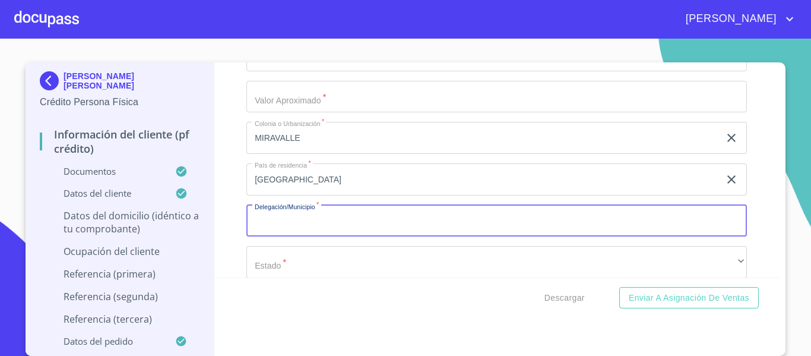
click at [300, 232] on input "Documento de identificación.   *" at bounding box center [496, 221] width 501 height 32
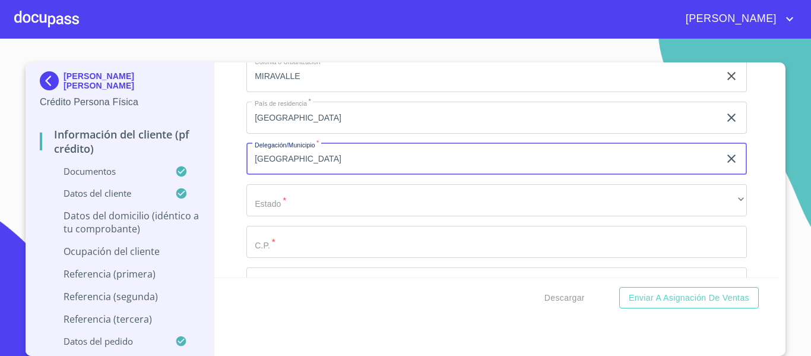
scroll to position [4750, 0]
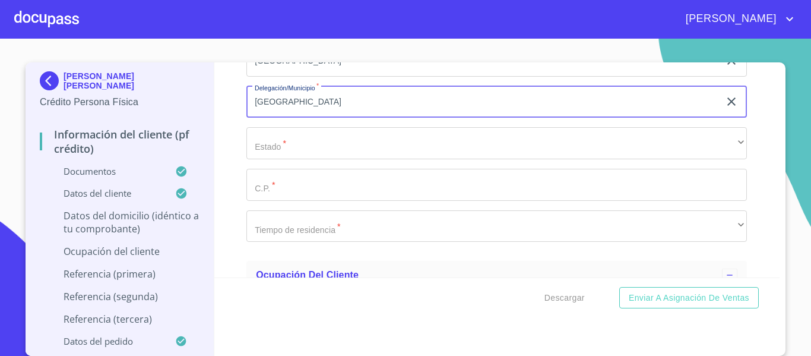
type input "[GEOGRAPHIC_DATA]"
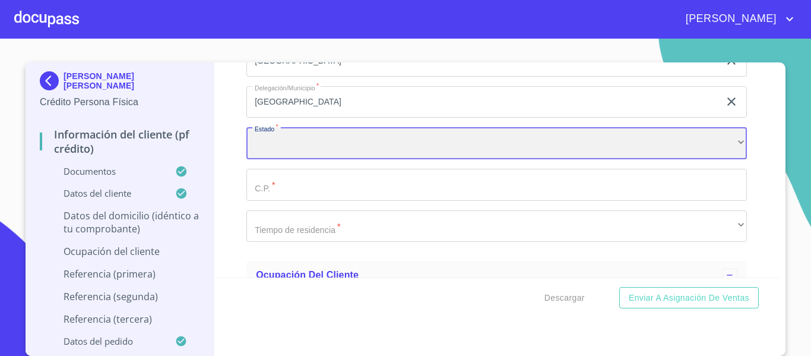
click at [293, 157] on div "​" at bounding box center [496, 143] width 501 height 32
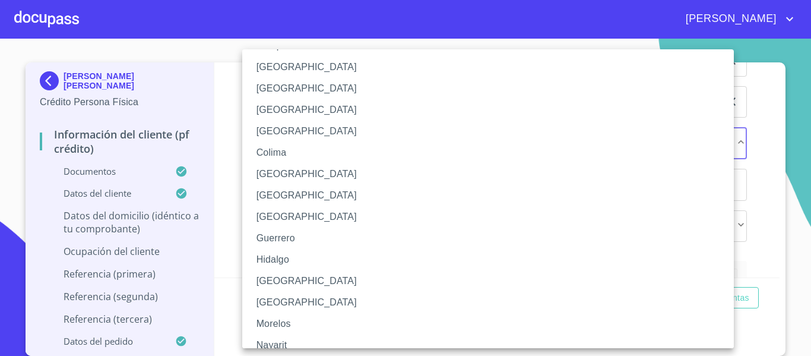
scroll to position [119, 0]
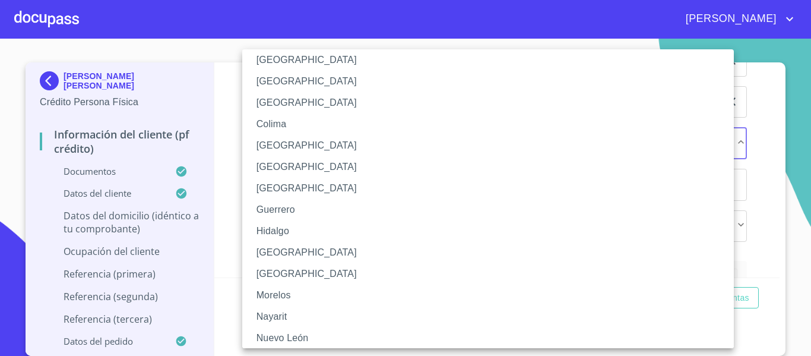
click at [299, 256] on li "[GEOGRAPHIC_DATA]" at bounding box center [492, 252] width 501 height 21
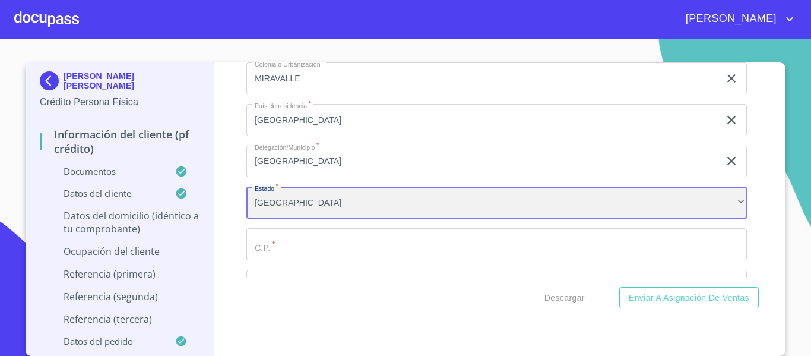
scroll to position [4750, 0]
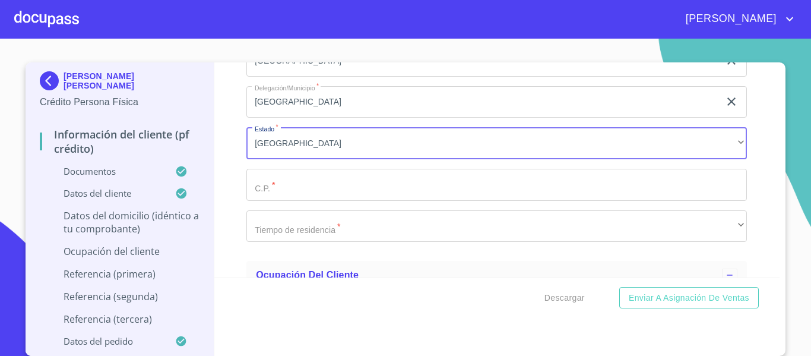
click at [289, 201] on input "Documento de identificación.   *" at bounding box center [496, 185] width 501 height 32
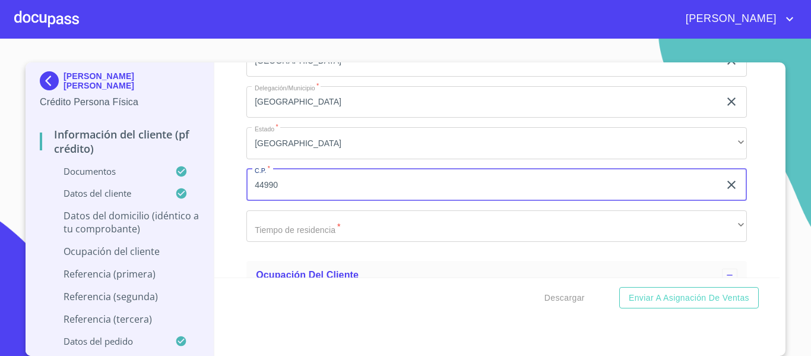
type input "44990"
click at [239, 209] on div "Información del cliente (PF crédito) Documentos Documento de identificación.   …" at bounding box center [497, 169] width 566 height 215
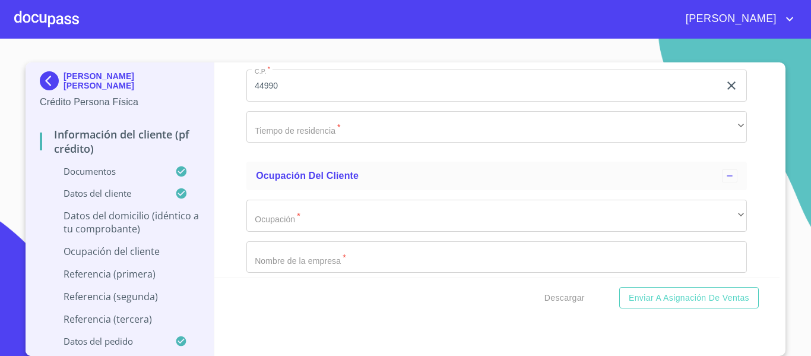
scroll to position [4869, 0]
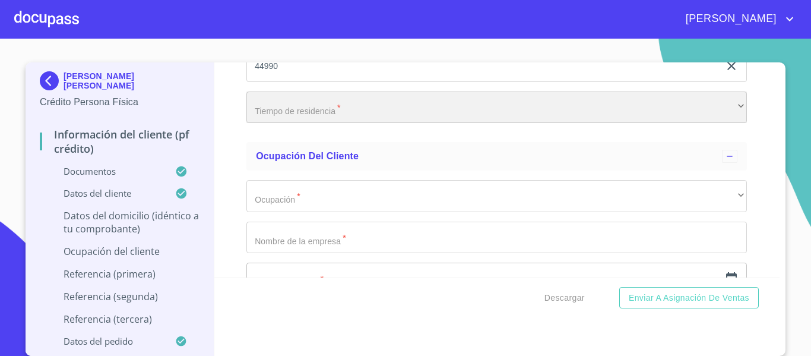
click at [331, 124] on div "​" at bounding box center [496, 107] width 501 height 32
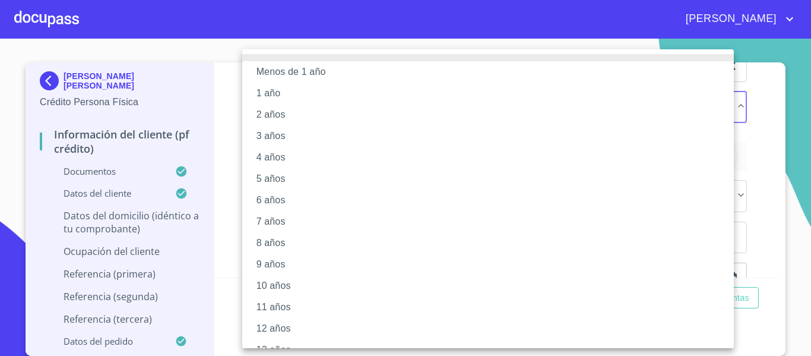
click at [226, 140] on div at bounding box center [405, 178] width 811 height 356
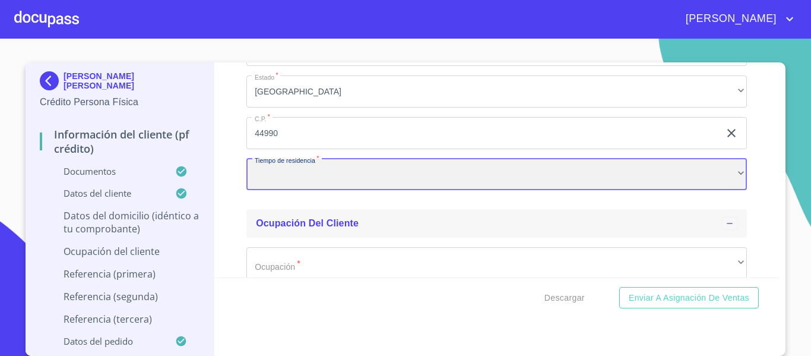
scroll to position [4810, 0]
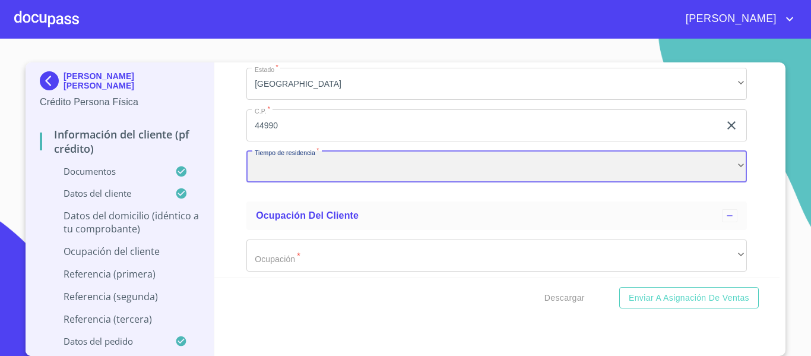
click at [350, 183] on div "​" at bounding box center [496, 167] width 501 height 32
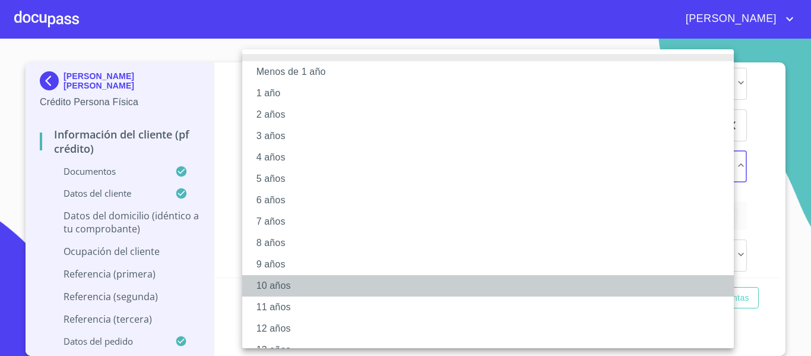
click at [283, 281] on li "10 años" at bounding box center [492, 285] width 501 height 21
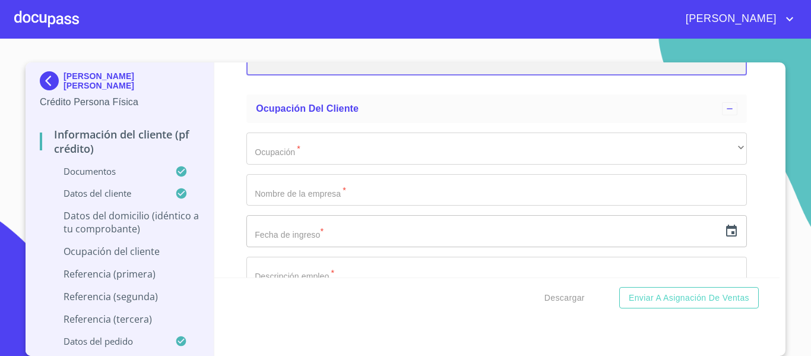
scroll to position [4928, 0]
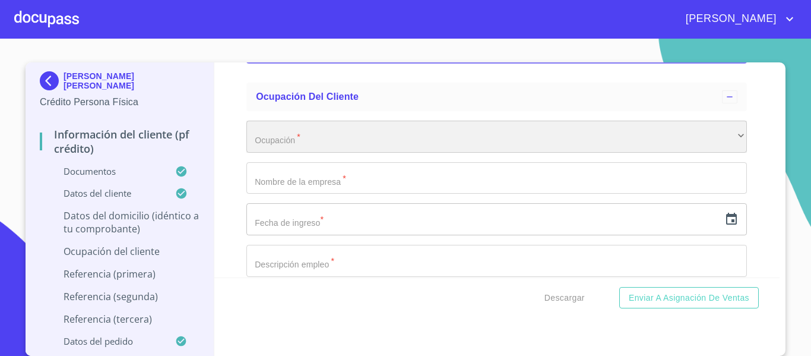
click at [308, 153] on div "​" at bounding box center [496, 137] width 501 height 32
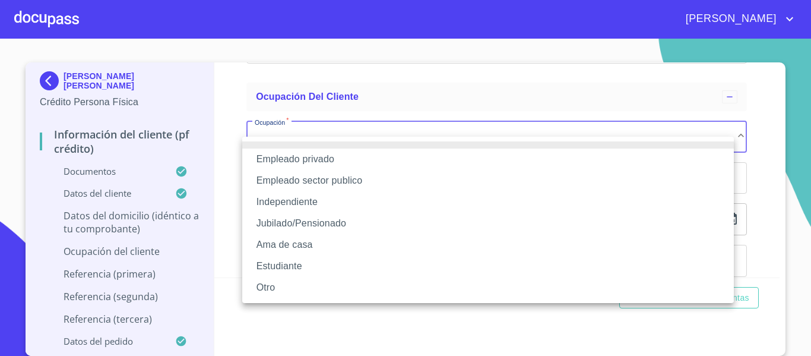
click at [279, 204] on li "Independiente" at bounding box center [488, 201] width 492 height 21
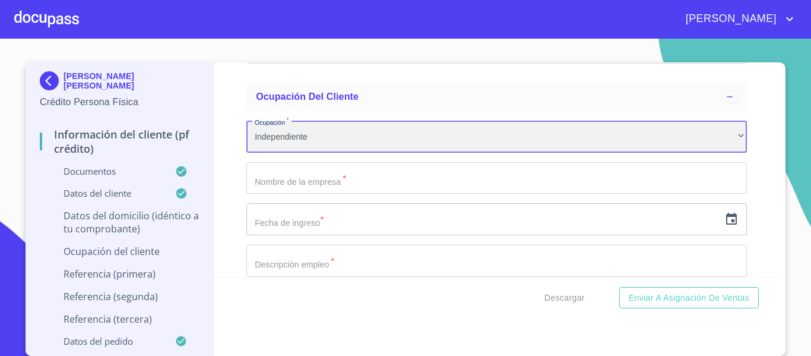
click at [343, 153] on div "Independiente" at bounding box center [496, 137] width 501 height 32
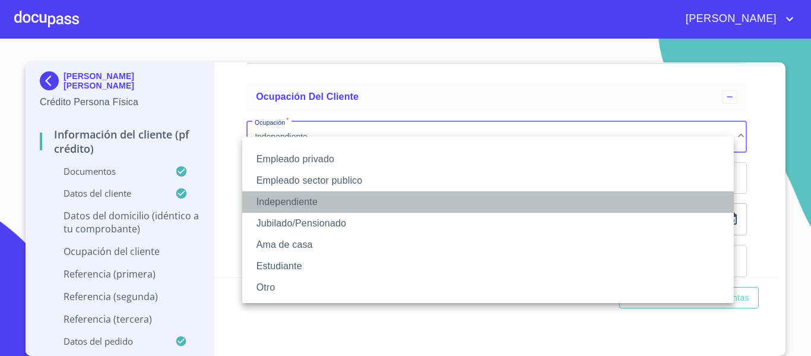
click at [338, 197] on li "Independiente" at bounding box center [488, 201] width 492 height 21
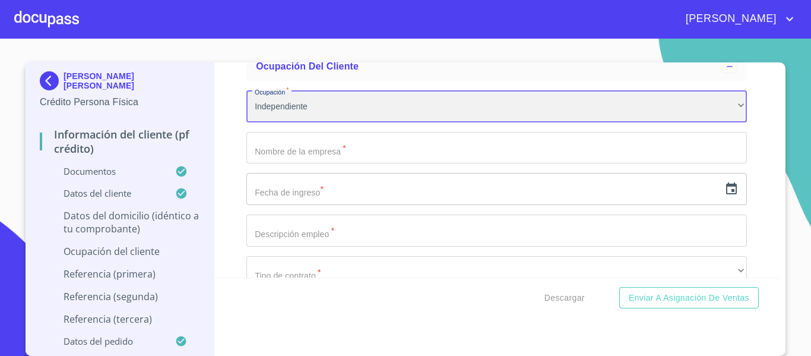
scroll to position [4988, 0]
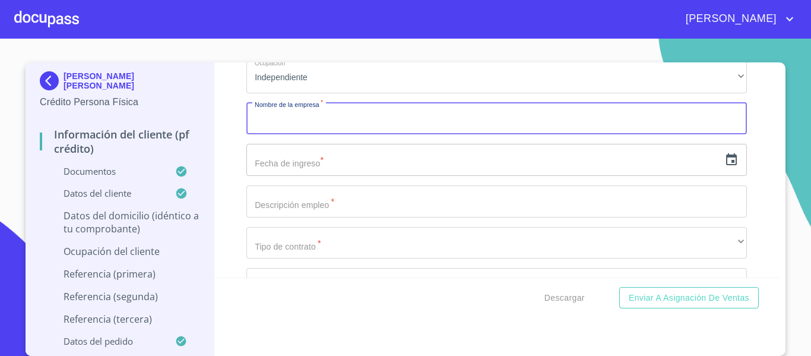
click at [343, 135] on input "Documento de identificación.   *" at bounding box center [496, 119] width 501 height 32
type input "GRUPO CORPORATIVO AXOLOTE"
click at [306, 176] on input "text" at bounding box center [482, 160] width 473 height 32
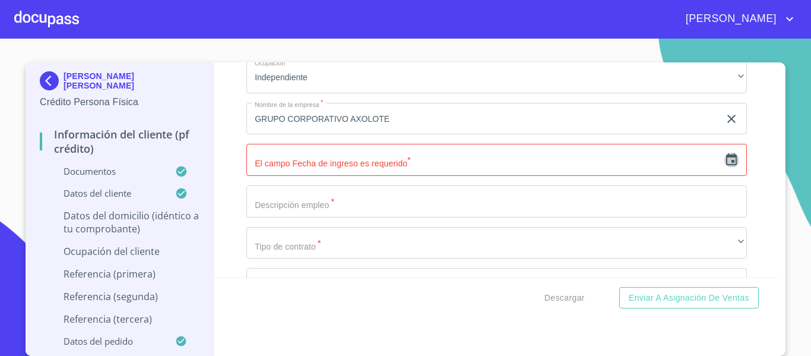
click at [726, 165] on icon "button" at bounding box center [731, 159] width 11 height 12
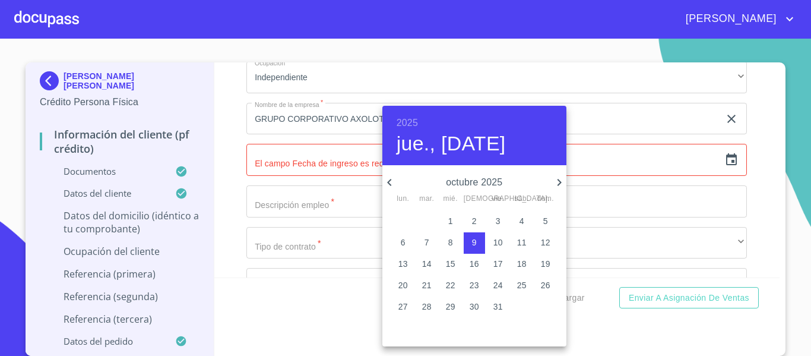
click at [409, 117] on h6 "2025" at bounding box center [407, 123] width 21 height 17
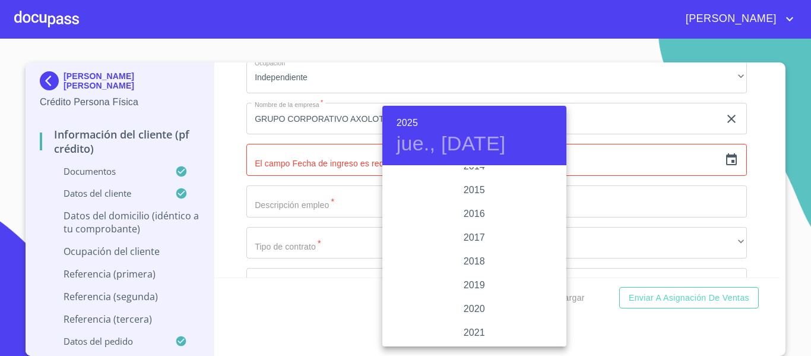
scroll to position [2126, 0]
click at [479, 263] on div "2018" at bounding box center [474, 262] width 184 height 24
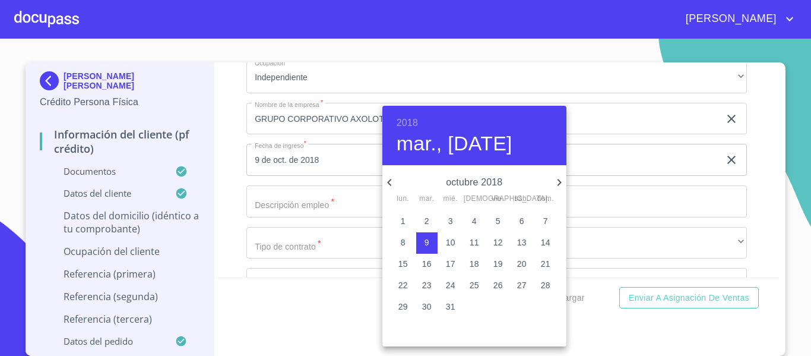
click at [392, 179] on icon "button" at bounding box center [389, 182] width 14 height 14
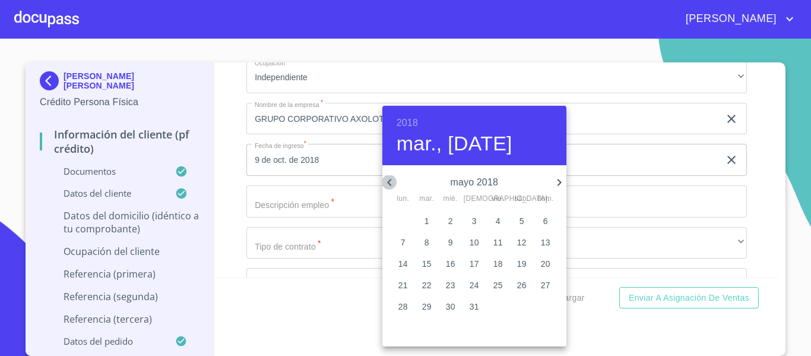
click at [392, 179] on icon "button" at bounding box center [389, 182] width 14 height 14
click at [407, 218] on span "1" at bounding box center [402, 221] width 21 height 12
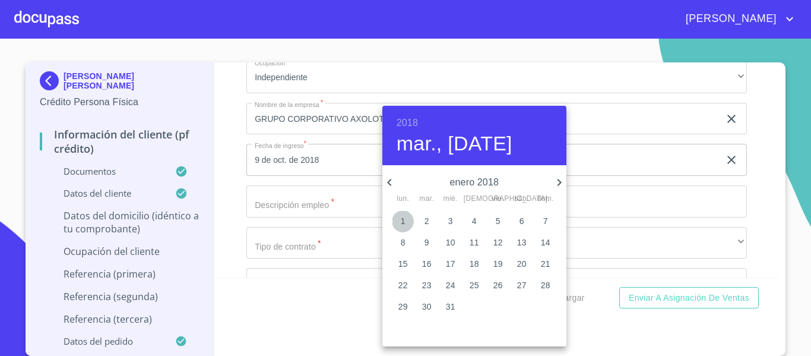
type input "1 de ene. de 2018"
click at [235, 183] on div at bounding box center [405, 178] width 811 height 356
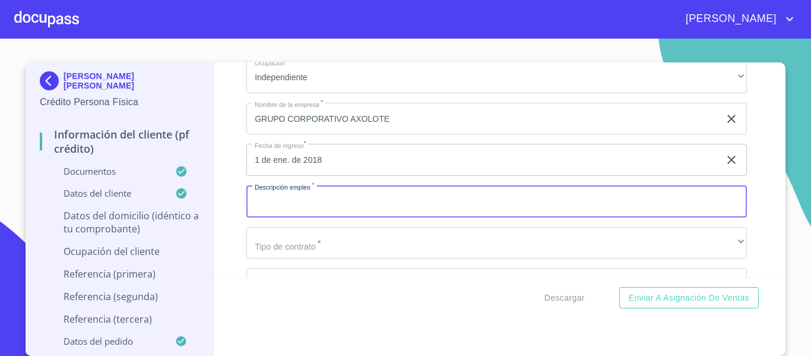
click at [346, 216] on input "Documento de identificación.   *" at bounding box center [496, 201] width 501 height 32
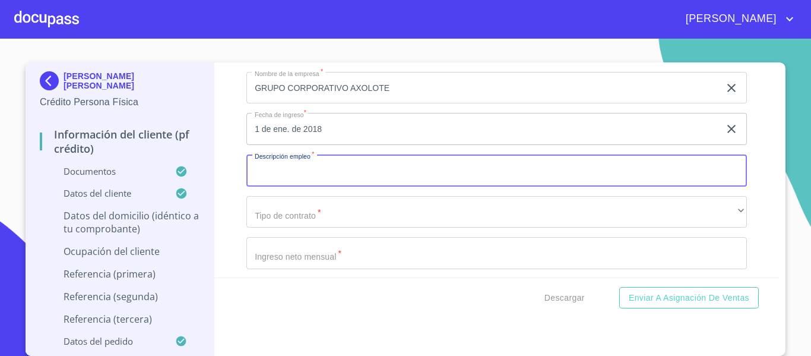
scroll to position [5047, 0]
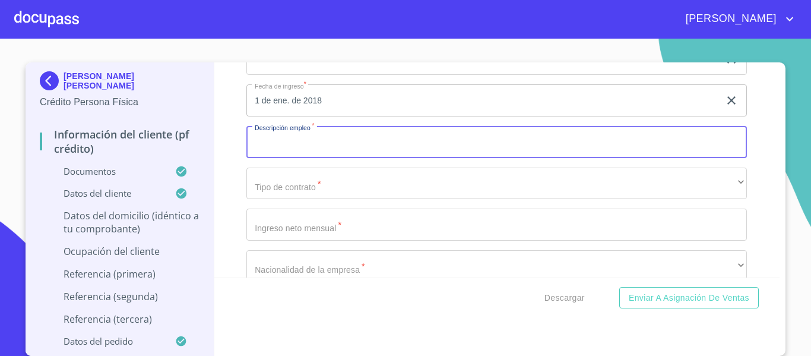
click at [330, 158] on input "Documento de identificación.   *" at bounding box center [496, 142] width 501 height 32
type input "DIRECTOR DE PROYECTOS"
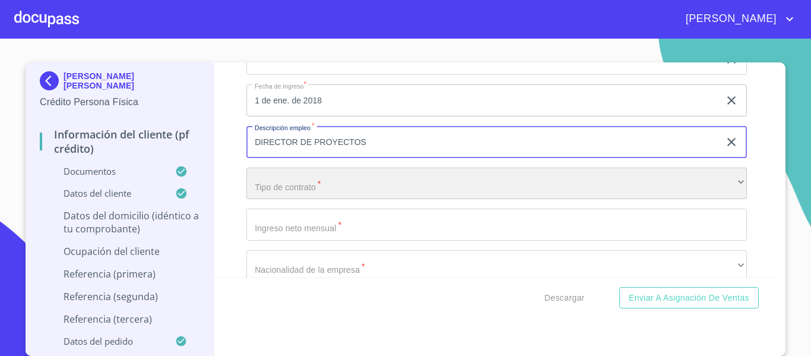
click at [302, 200] on div "​" at bounding box center [496, 183] width 501 height 32
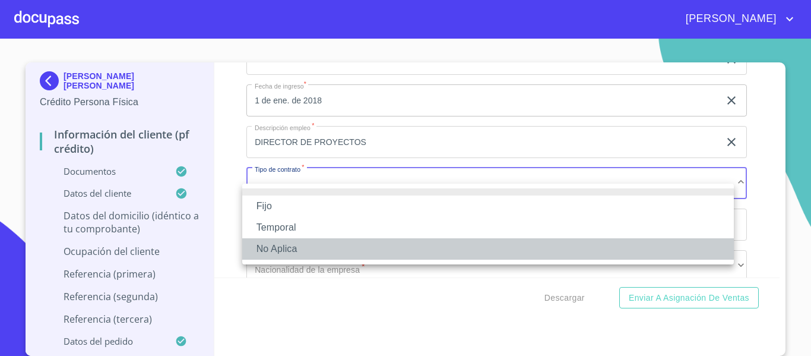
click at [310, 243] on li "No Aplica" at bounding box center [488, 248] width 492 height 21
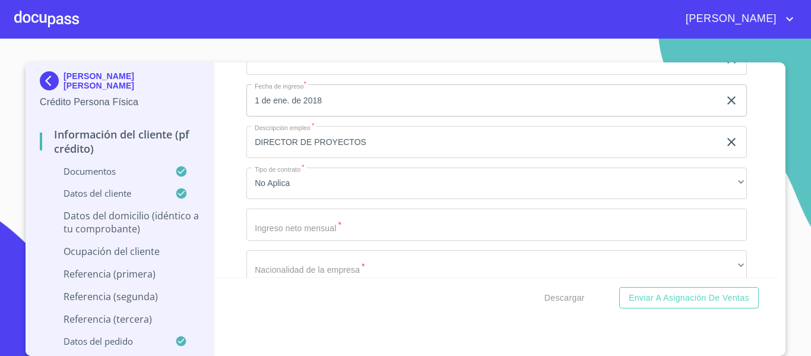
click at [229, 217] on div "Información del cliente (PF crédito) Documentos Documento de identificación.   …" at bounding box center [497, 169] width 566 height 215
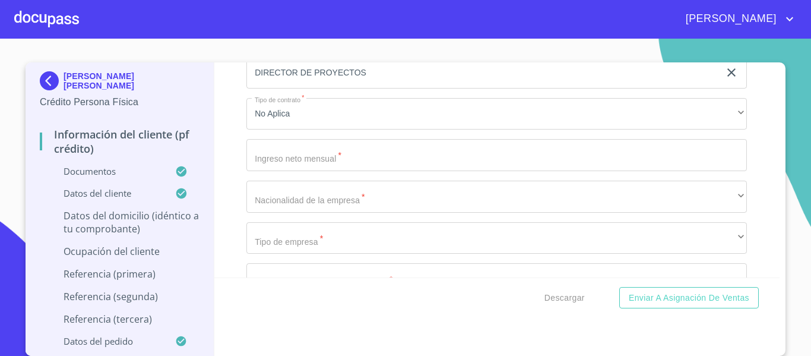
scroll to position [5107, 0]
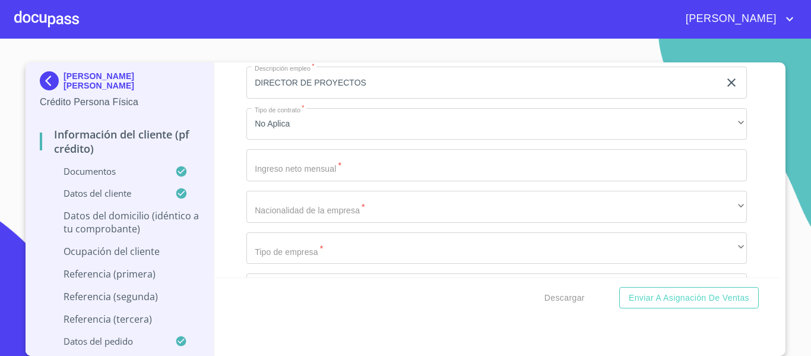
click at [348, 178] on input "Documento de identificación.   *" at bounding box center [496, 165] width 501 height 32
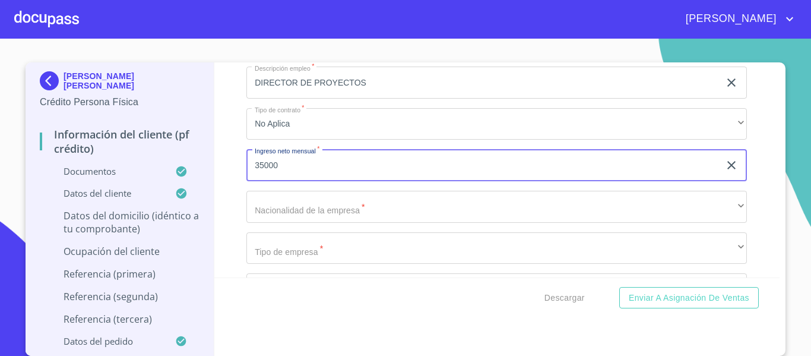
type input "35000"
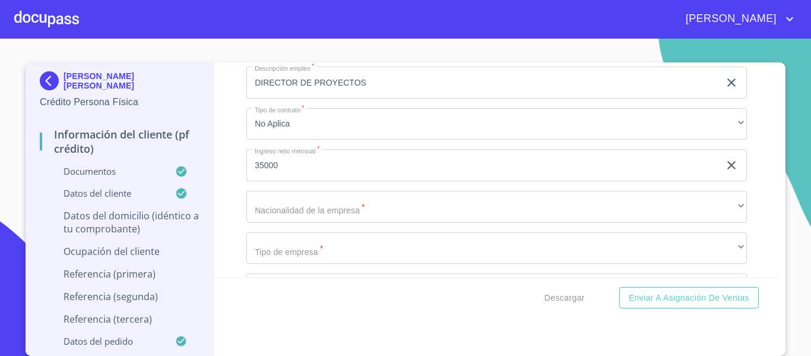
click at [226, 209] on div "Información del cliente (PF crédito) Documentos Documento de identificación.   …" at bounding box center [497, 169] width 566 height 215
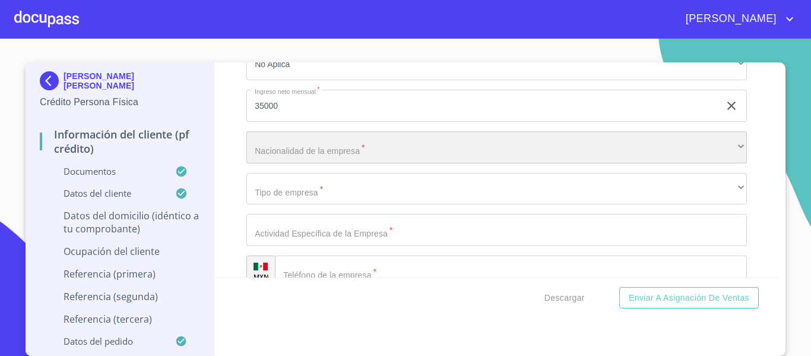
click at [326, 163] on div "​" at bounding box center [496, 147] width 501 height 32
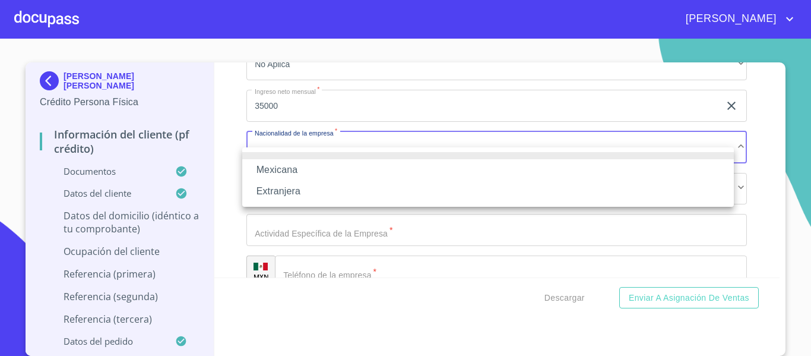
click at [308, 170] on li "Mexicana" at bounding box center [488, 169] width 492 height 21
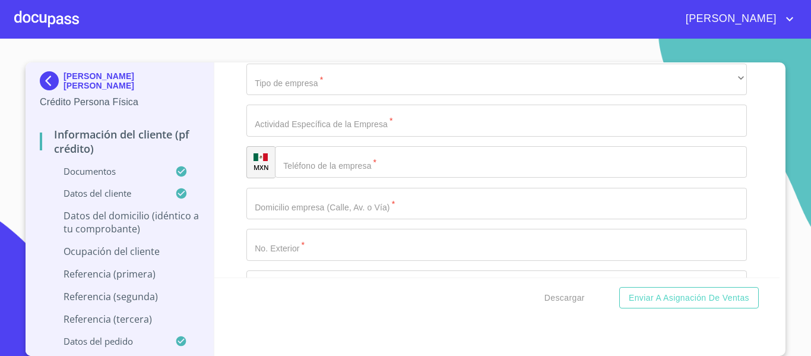
scroll to position [5285, 0]
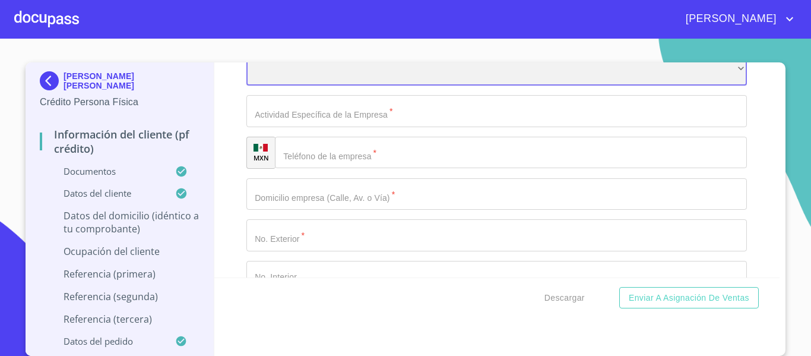
click at [317, 86] on div "​" at bounding box center [496, 70] width 501 height 32
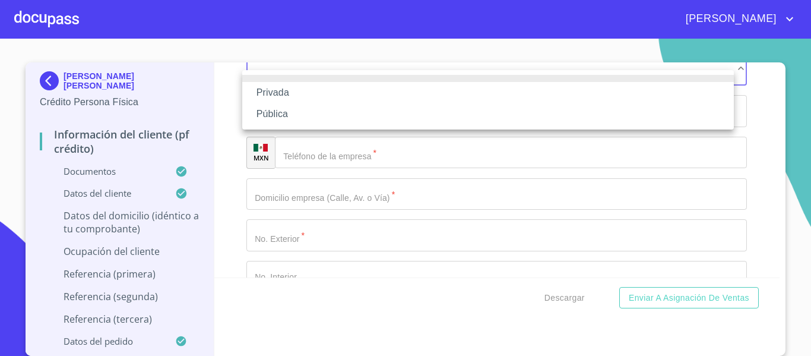
click at [313, 95] on li "Privada" at bounding box center [488, 92] width 492 height 21
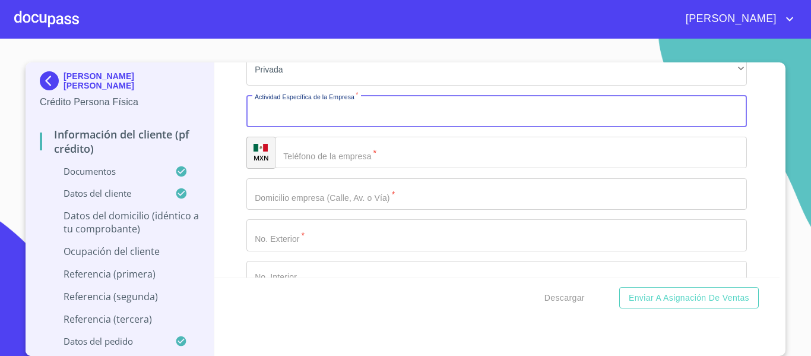
click at [305, 127] on input "Documento de identificación.   *" at bounding box center [496, 111] width 501 height 32
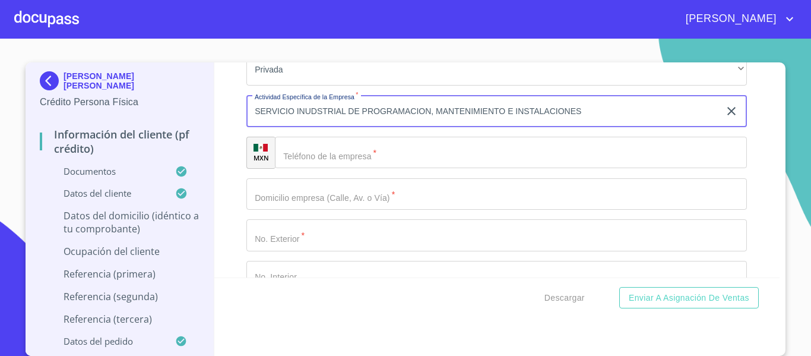
type input "SERVICIO INUDSTRIAL DE PROGRAMACION, MANTENIMIENTO E INSTALACIONES"
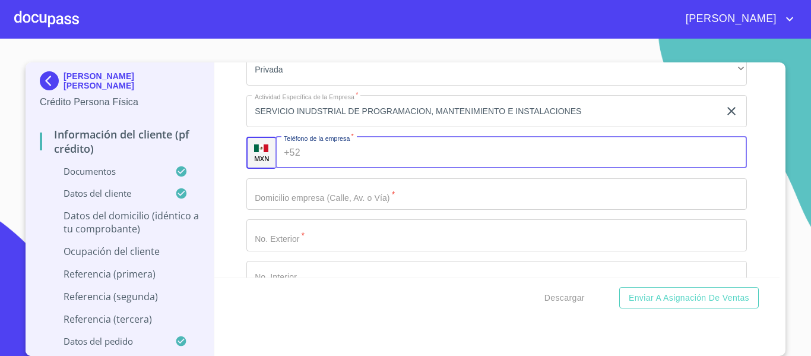
click at [364, 167] on input "Documento de identificación.   *" at bounding box center [526, 153] width 442 height 32
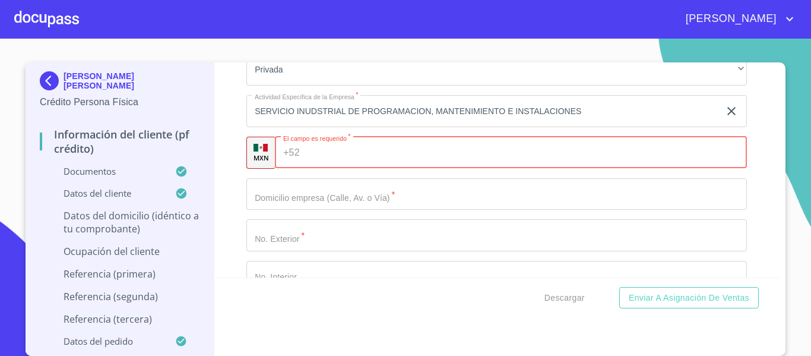
click at [344, 167] on input "Documento de identificación.   *" at bounding box center [526, 153] width 443 height 32
paste input "[PHONE_NUMBER]"
click at [319, 165] on input "[PHONE_NUMBER]" at bounding box center [515, 153] width 420 height 32
type input "+5"
click at [359, 163] on input "(33)38" at bounding box center [515, 153] width 420 height 32
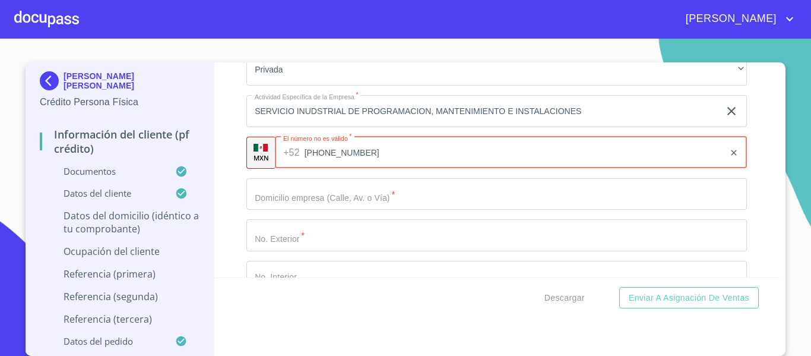
type input "[PHONE_NUMBER]"
click at [240, 198] on div "Información del cliente (PF crédito) Documentos Documento de identificación.   …" at bounding box center [497, 169] width 566 height 215
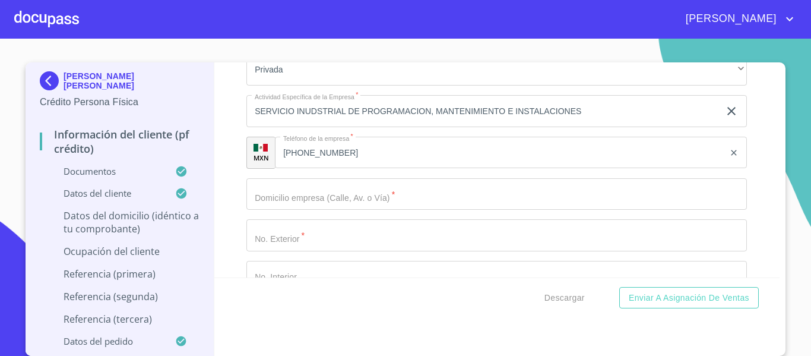
scroll to position [5344, 0]
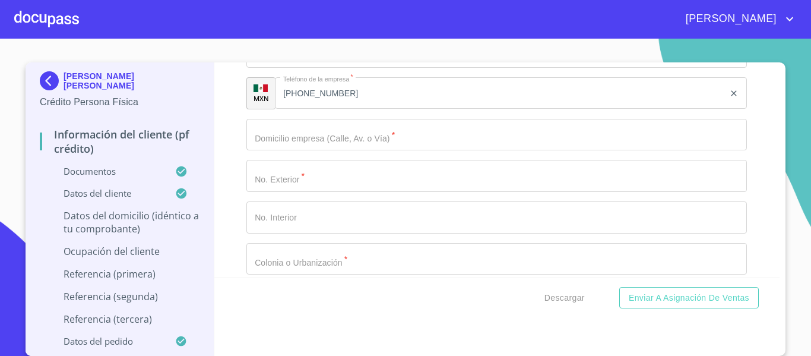
click at [325, 148] on input "Documento de identificación.   *" at bounding box center [496, 135] width 501 height 32
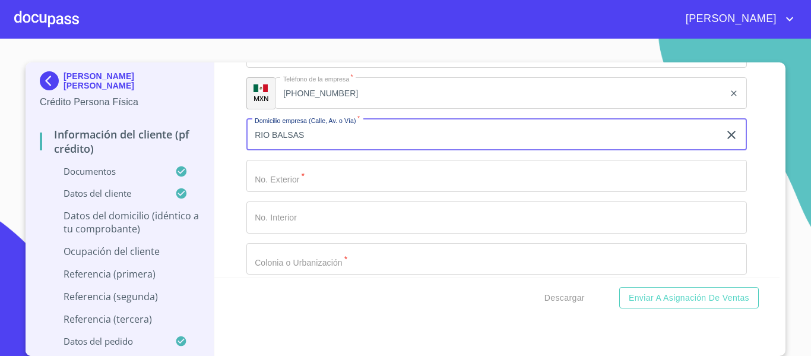
type input "RIO BALSAS"
click at [312, 192] on input "Documento de identificación.   *" at bounding box center [496, 176] width 501 height 32
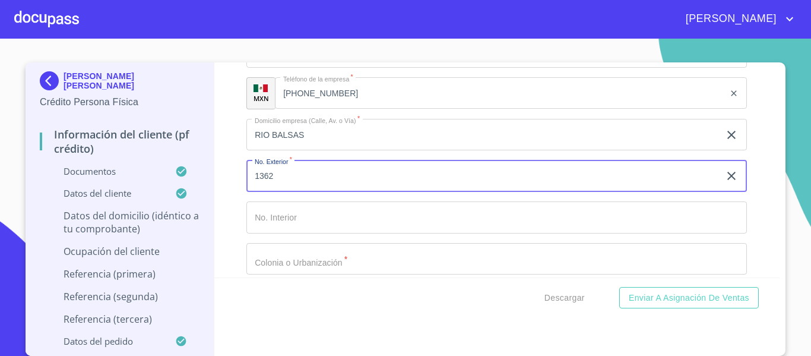
type input "1362"
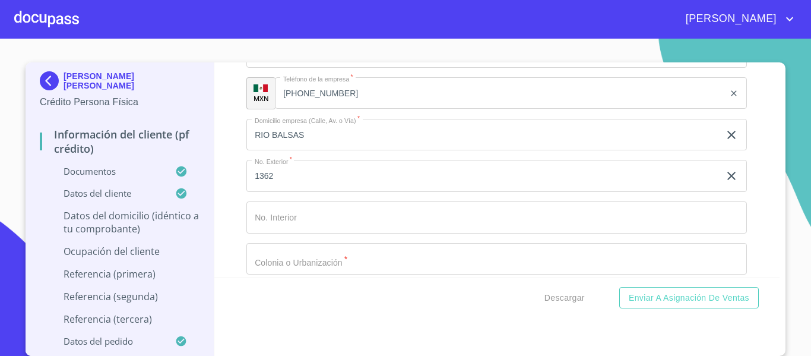
click at [236, 218] on div "Información del cliente (PF crédito) Documentos Documento de identificación.   …" at bounding box center [497, 169] width 566 height 215
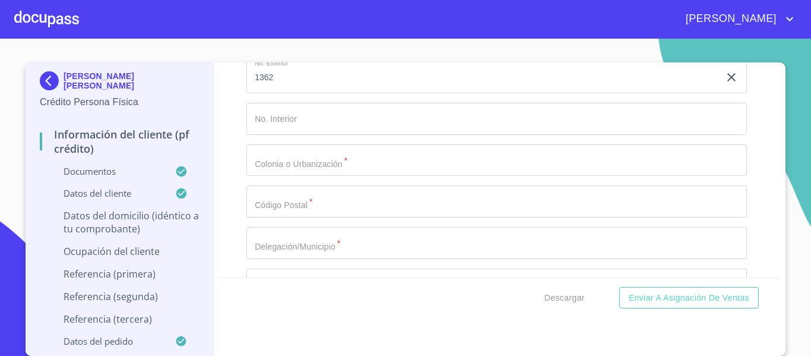
scroll to position [5463, 0]
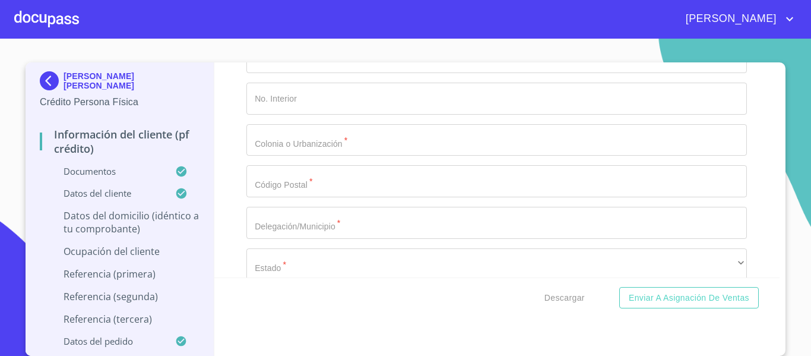
click at [275, 156] on input "Documento de identificación.   *" at bounding box center [496, 140] width 501 height 32
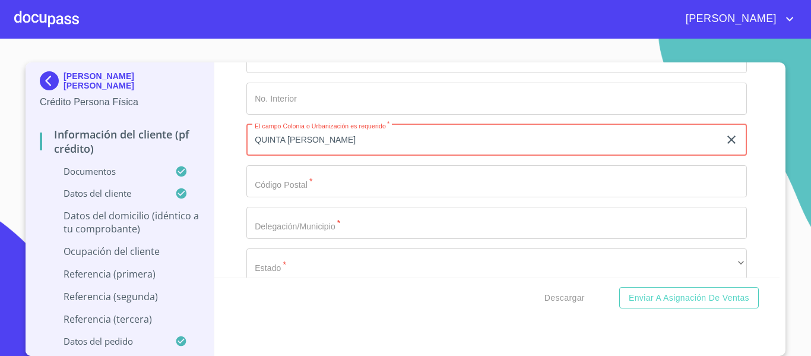
type input "QUINTA [PERSON_NAME]"
click at [304, 197] on input "Documento de identificación.   *" at bounding box center [496, 181] width 501 height 32
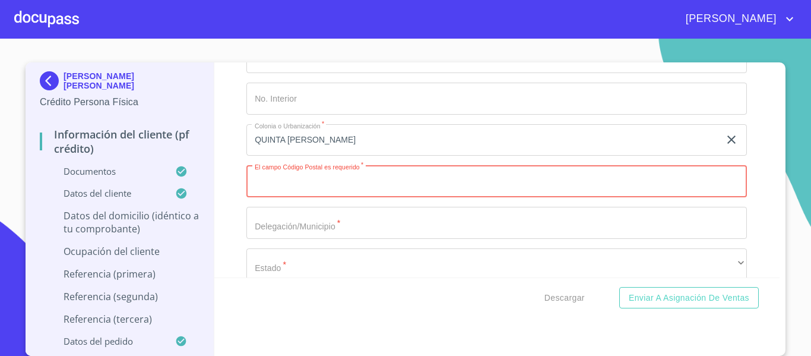
click at [280, 197] on input "Documento de identificación.   *" at bounding box center [496, 181] width 501 height 32
type input "44430"
click at [267, 239] on input "Documento de identificación.   *" at bounding box center [496, 223] width 501 height 32
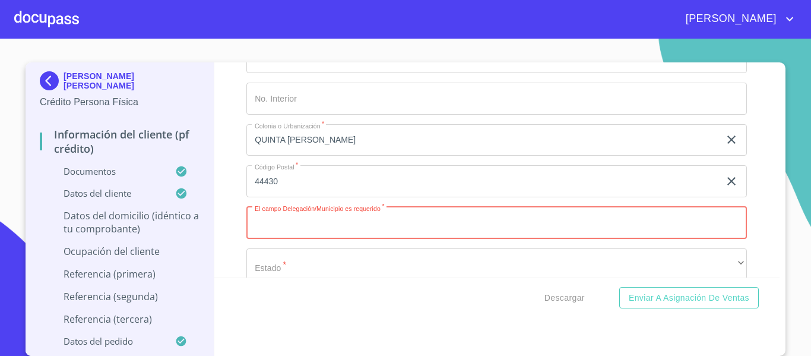
click at [310, 239] on input "Documento de identificación.   *" at bounding box center [496, 223] width 501 height 32
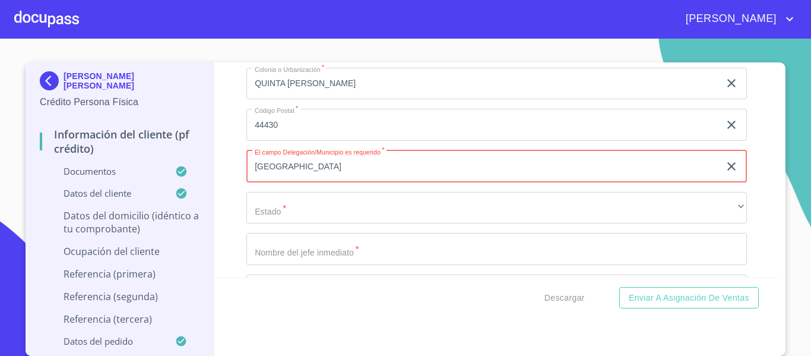
scroll to position [5582, 0]
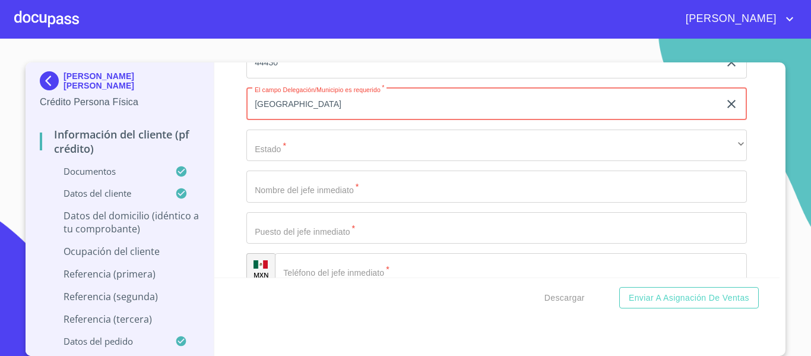
type input "[GEOGRAPHIC_DATA]"
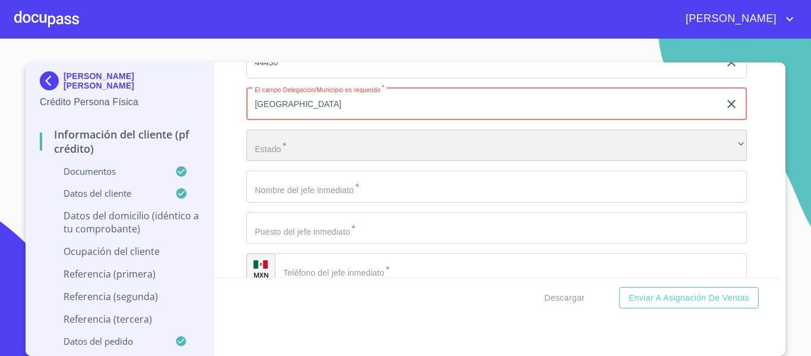
click at [256, 155] on div "​" at bounding box center [496, 145] width 501 height 32
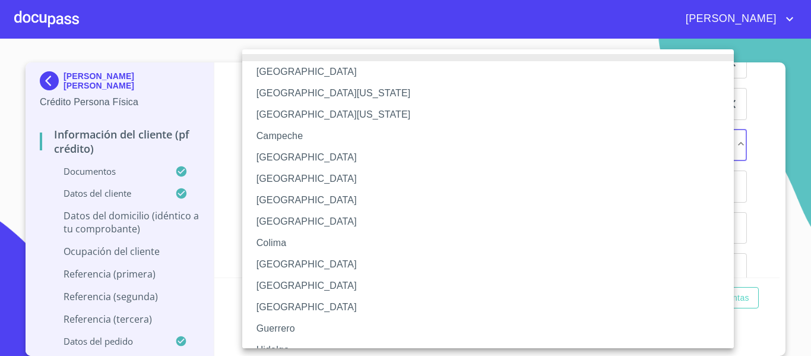
scroll to position [173, 0]
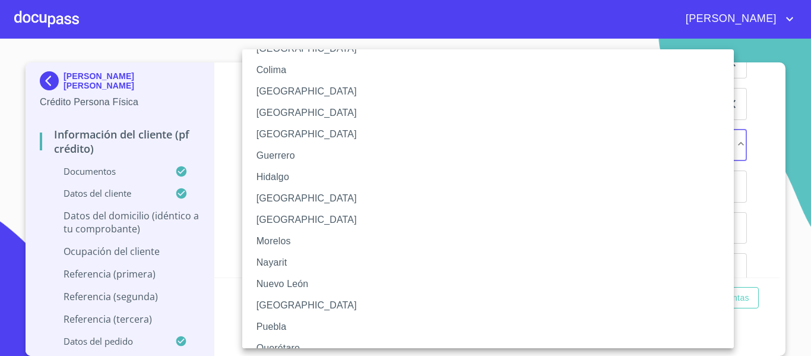
click at [276, 197] on li "[GEOGRAPHIC_DATA]" at bounding box center [492, 198] width 501 height 21
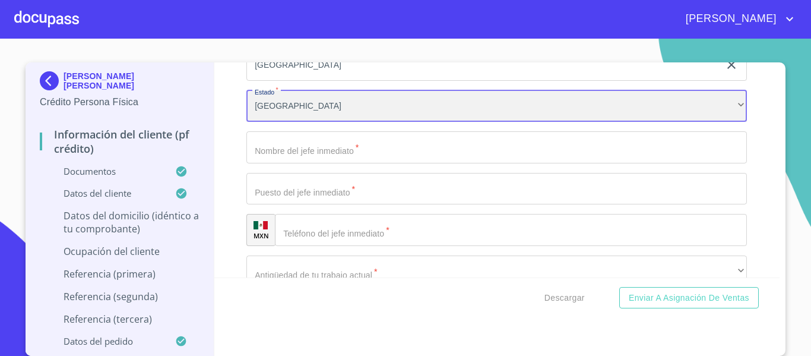
scroll to position [5641, 0]
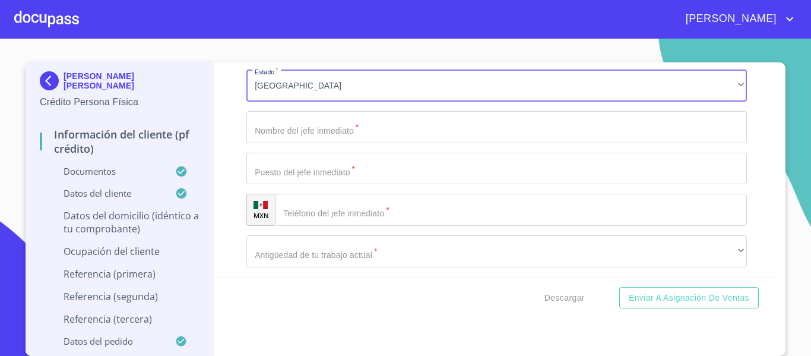
click at [305, 141] on input "Documento de identificación.   *" at bounding box center [496, 127] width 501 height 32
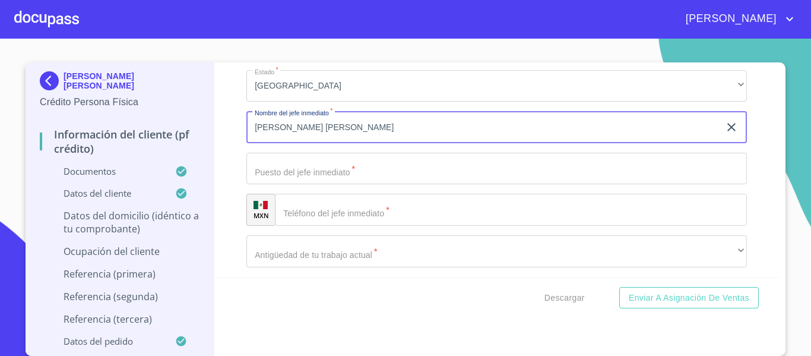
type input "[PERSON_NAME] [PERSON_NAME]"
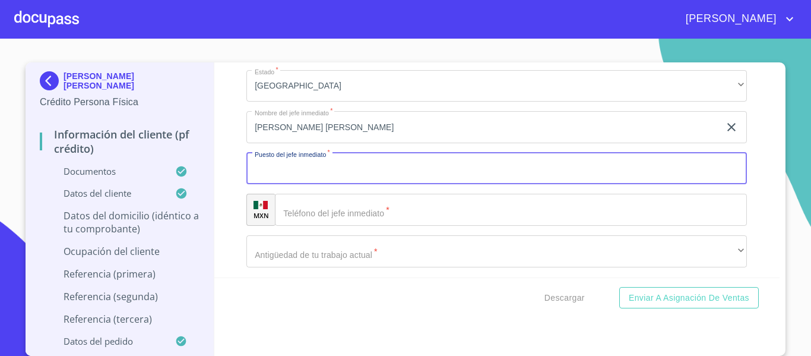
click at [289, 185] on input "Documento de identificación.   *" at bounding box center [496, 169] width 501 height 32
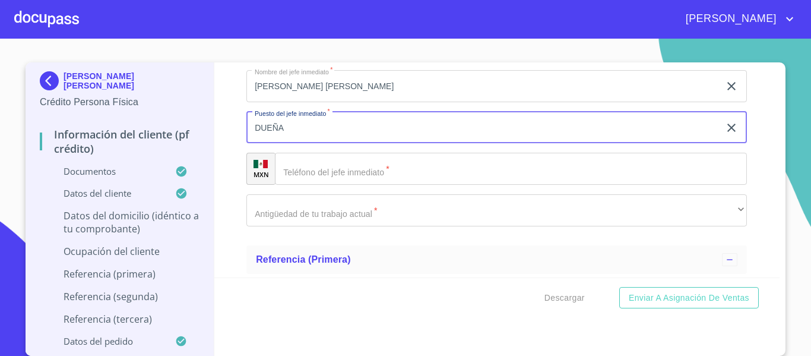
scroll to position [5700, 0]
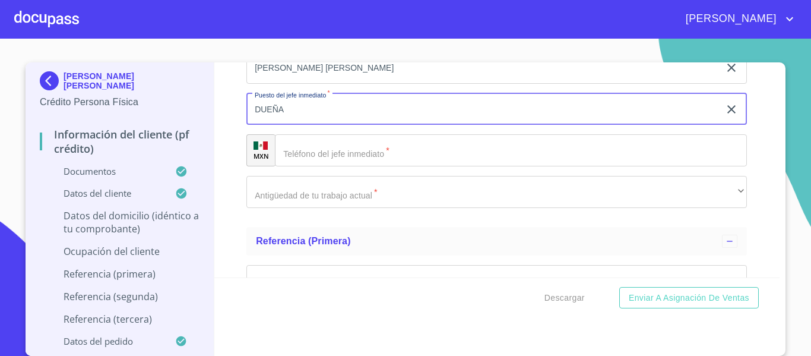
type input "DUEÑA"
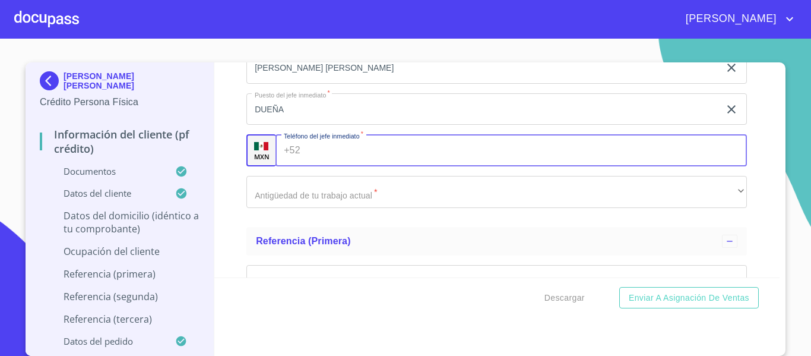
click at [324, 166] on input "Documento de identificación.   *" at bounding box center [526, 150] width 442 height 32
type input "[PHONE_NUMBER]"
click at [214, 229] on div "Información del cliente (PF crédito) Documentos Documento de identificación.   …" at bounding box center [497, 169] width 566 height 215
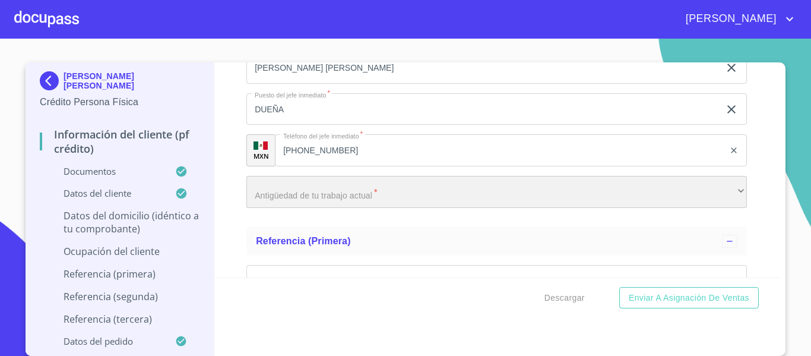
click at [285, 208] on div "​" at bounding box center [496, 192] width 501 height 32
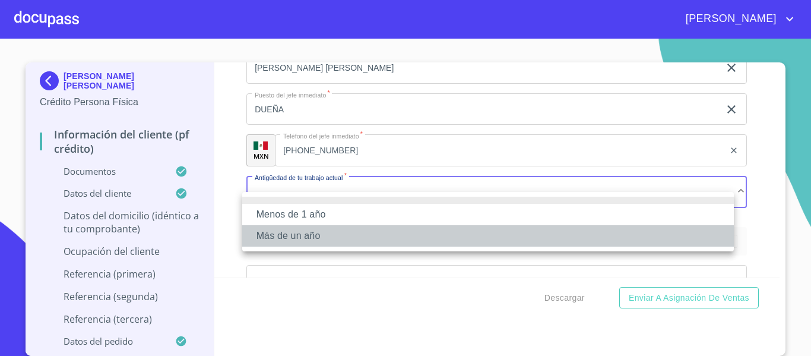
click at [305, 232] on li "Más de un año" at bounding box center [488, 235] width 492 height 21
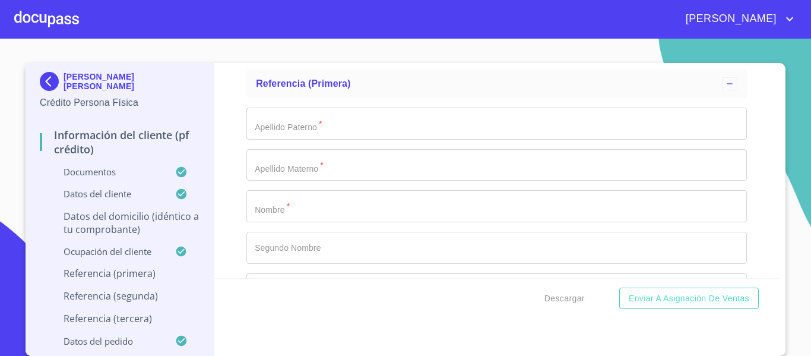
scroll to position [5878, 0]
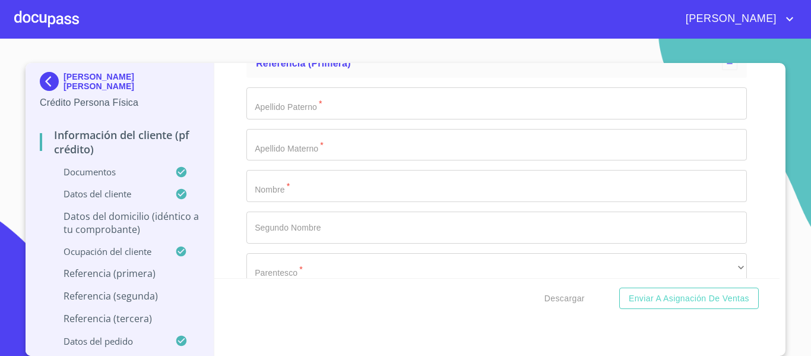
click at [311, 119] on input "Documento de identificación.   *" at bounding box center [496, 103] width 501 height 32
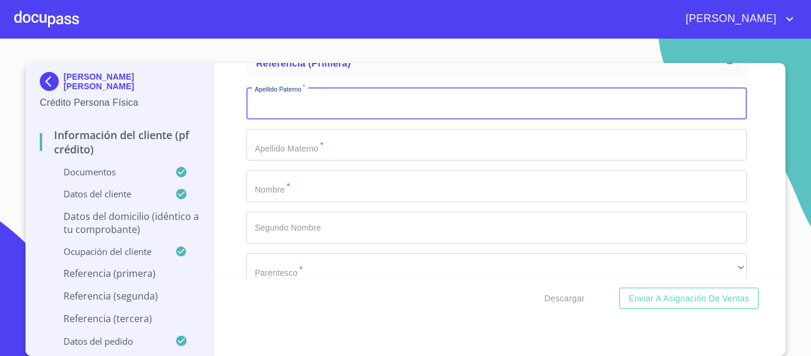
click at [278, 119] on input "Documento de identificación.   *" at bounding box center [496, 103] width 501 height 32
type input "MORA"
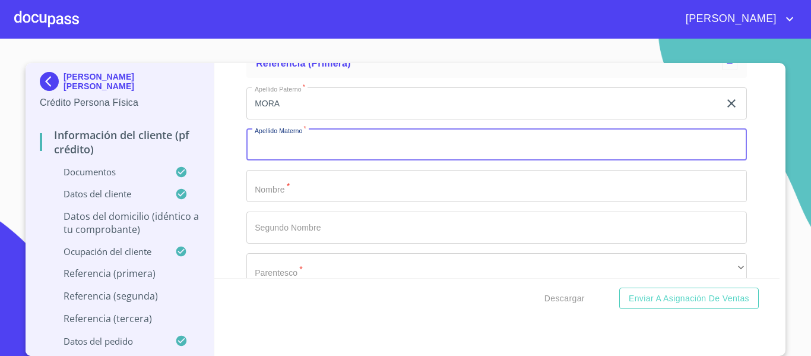
click at [295, 161] on input "Documento de identificación.   *" at bounding box center [496, 145] width 501 height 32
type input "[PERSON_NAME]"
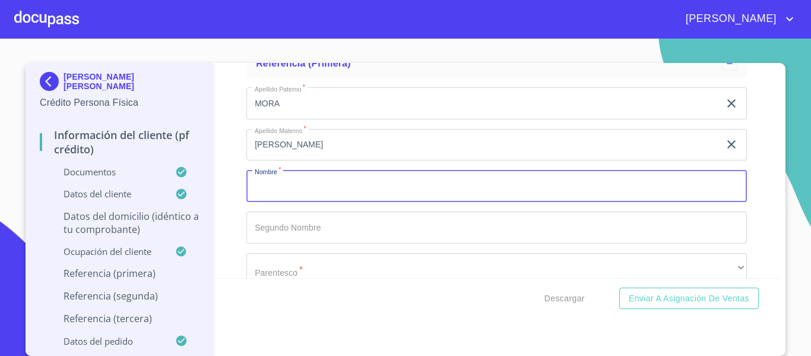
click at [293, 202] on input "Documento de identificación.   *" at bounding box center [496, 186] width 501 height 32
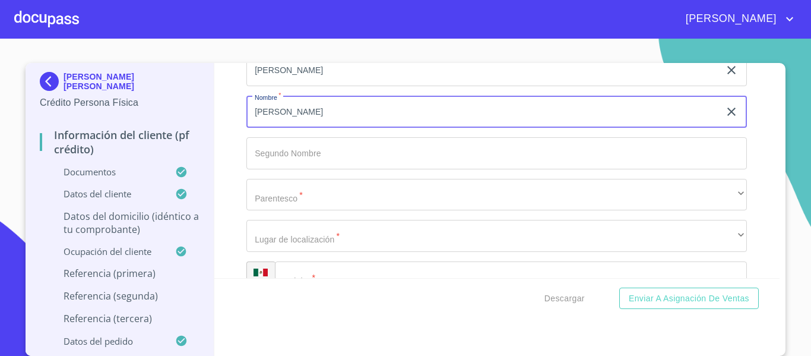
scroll to position [5997, 0]
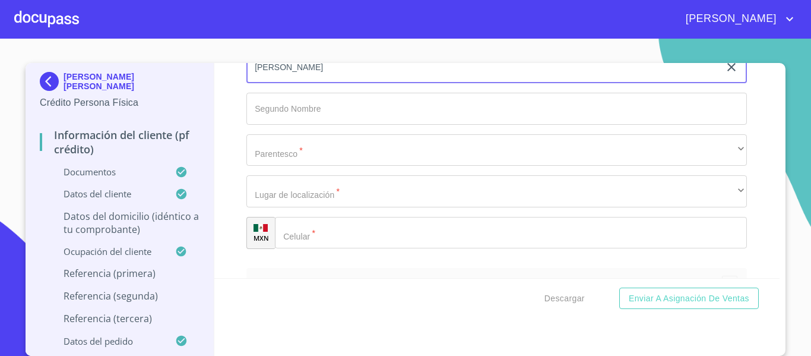
type input "[PERSON_NAME]"
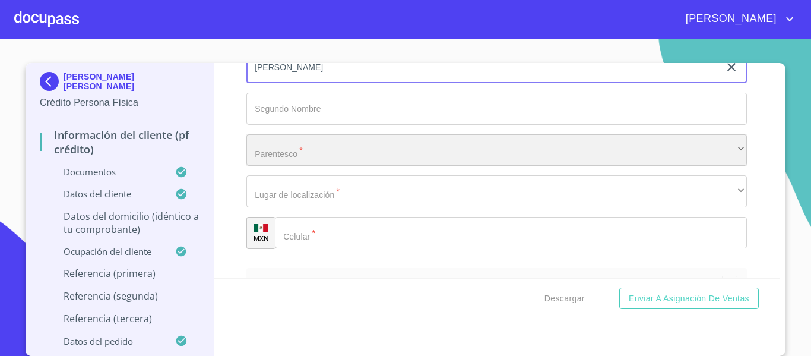
click at [293, 166] on div "​" at bounding box center [496, 150] width 501 height 32
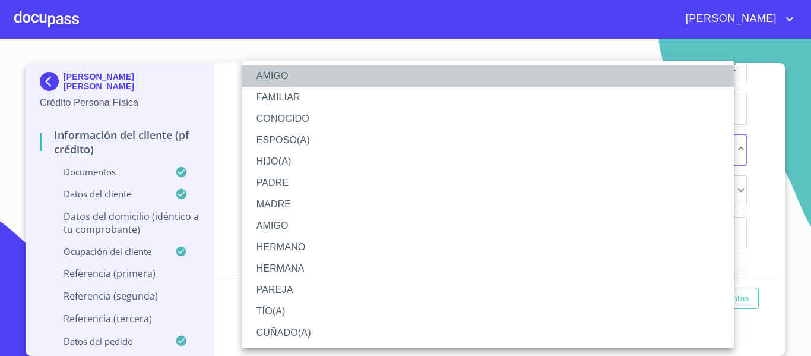
click at [309, 82] on li "AMIGO" at bounding box center [488, 75] width 492 height 21
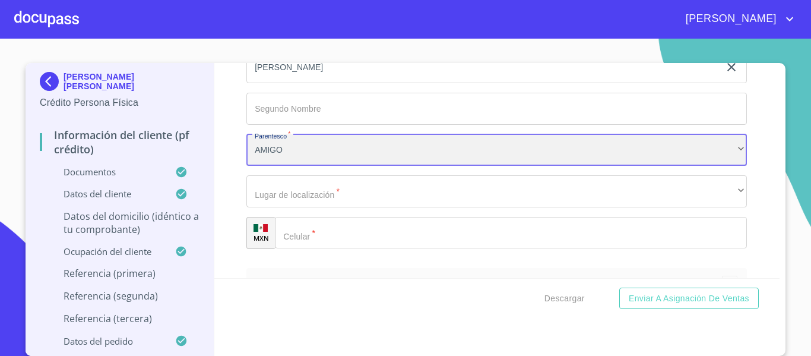
scroll to position [6057, 0]
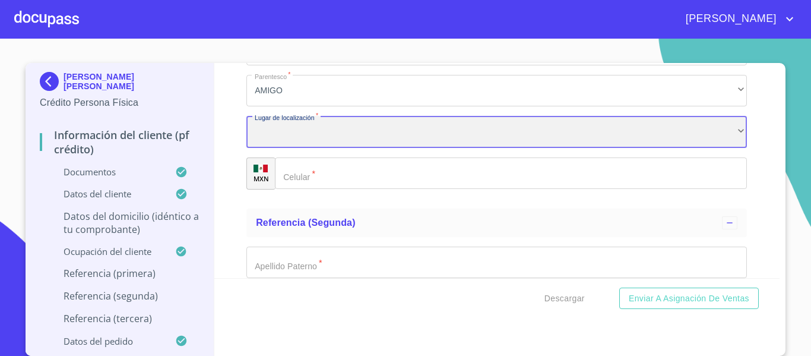
click at [315, 135] on div "​" at bounding box center [496, 132] width 501 height 32
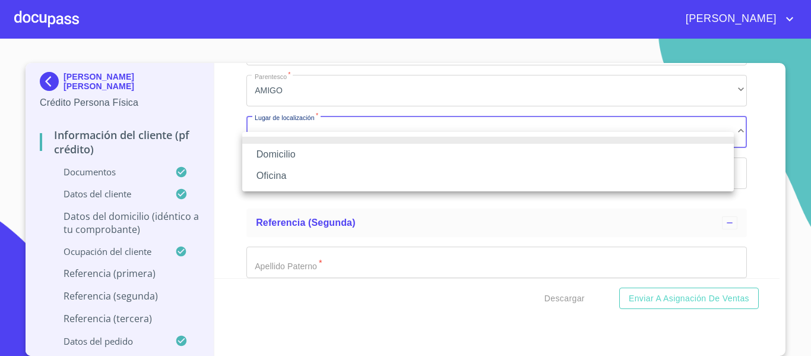
click at [314, 157] on li "Domicilio" at bounding box center [488, 154] width 492 height 21
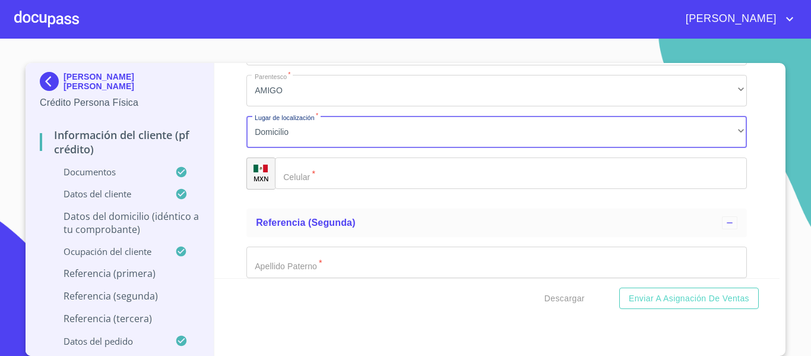
click at [308, 189] on input "Documento de identificación.   *" at bounding box center [511, 173] width 472 height 32
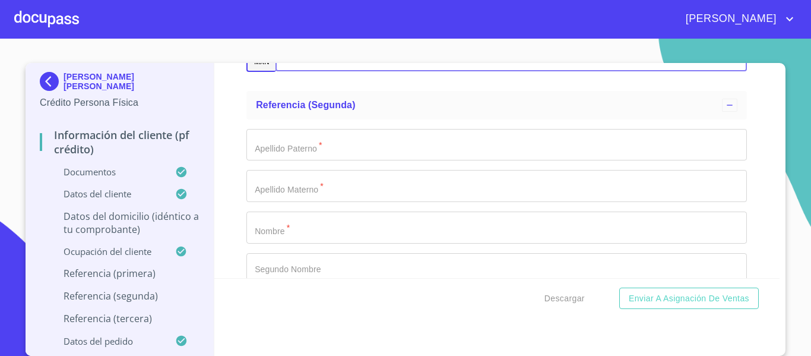
scroll to position [6175, 0]
type input "[PHONE_NUMBER]"
click at [303, 160] on input "Documento de identificación.   *" at bounding box center [496, 144] width 501 height 32
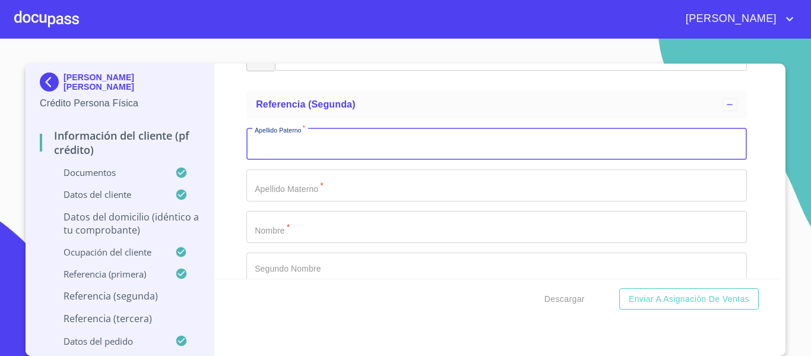
scroll to position [4, 0]
type input "[PERSON_NAME]"
click at [307, 201] on input "Documento de identificación.   *" at bounding box center [496, 185] width 501 height 32
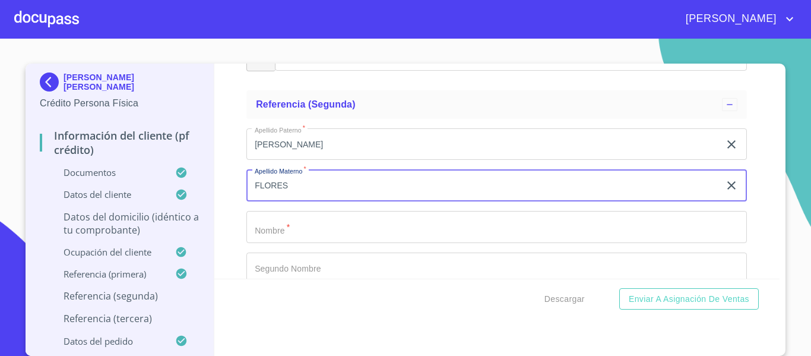
type input "FLORES"
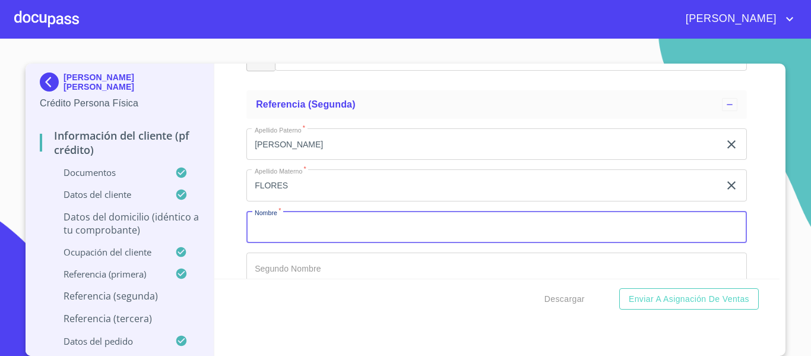
click at [321, 243] on input "Documento de identificación.   *" at bounding box center [496, 227] width 501 height 32
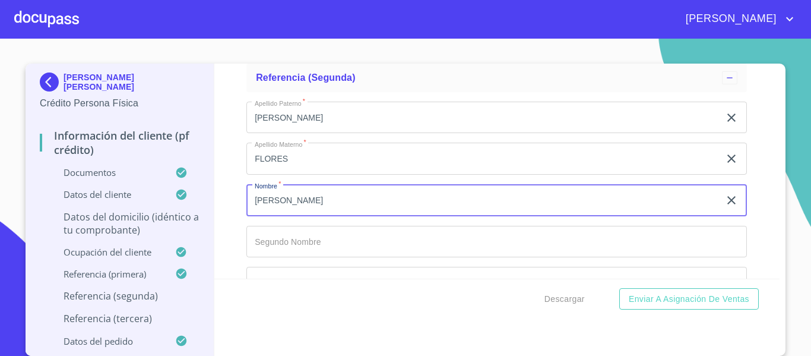
scroll to position [6235, 0]
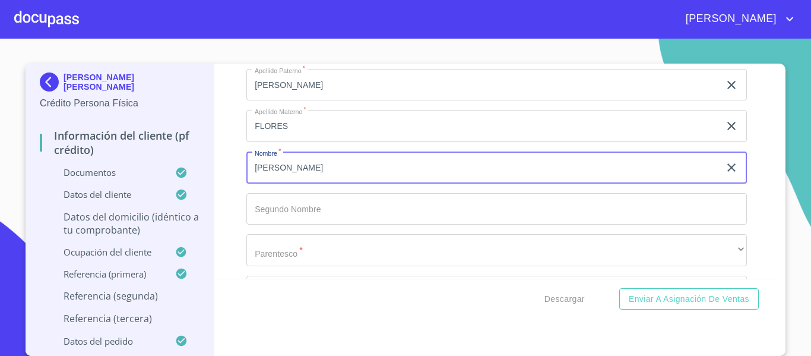
type input "[PERSON_NAME]"
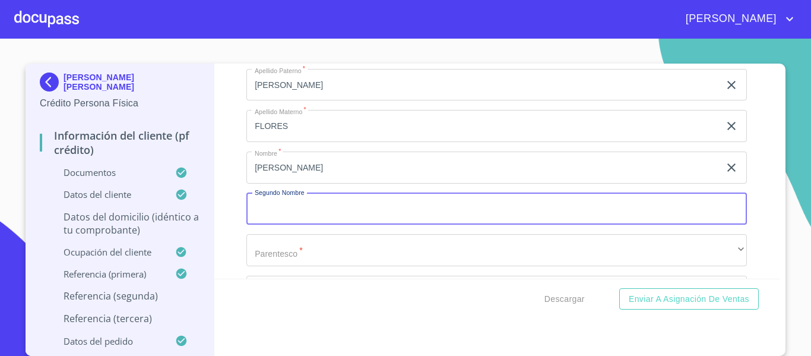
click at [309, 225] on input "Documento de identificación.   *" at bounding box center [496, 209] width 501 height 32
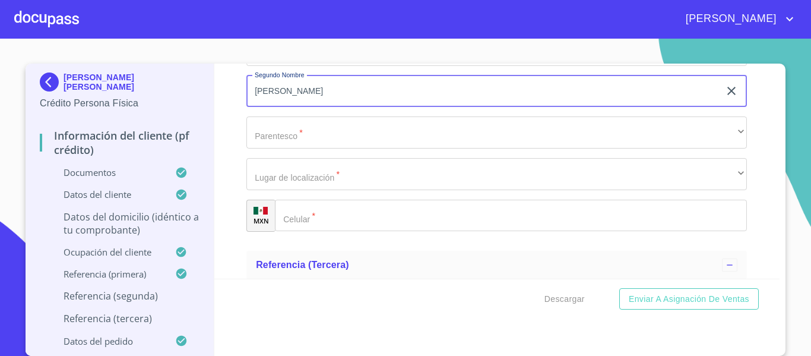
scroll to position [6354, 0]
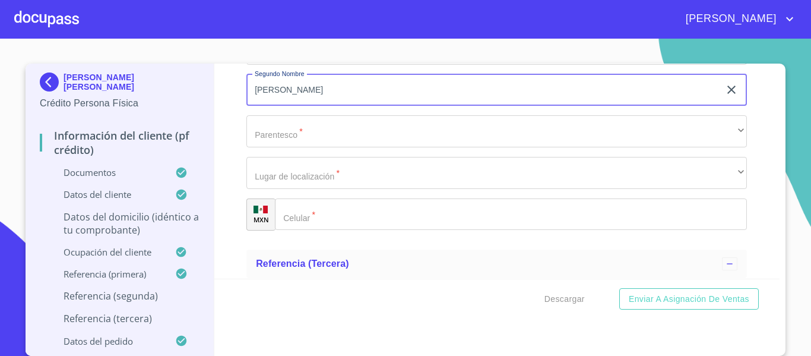
type input "[PERSON_NAME]"
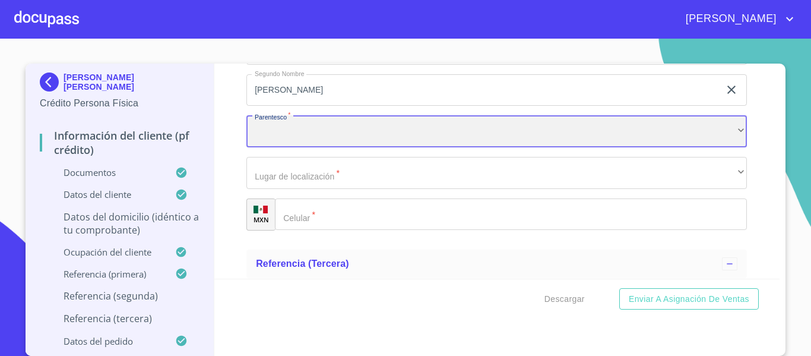
click at [284, 147] on div "​" at bounding box center [496, 131] width 501 height 32
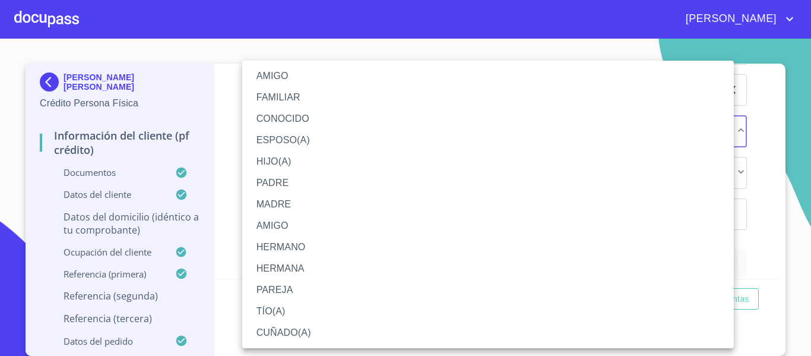
click at [299, 206] on li "MADRE" at bounding box center [488, 204] width 492 height 21
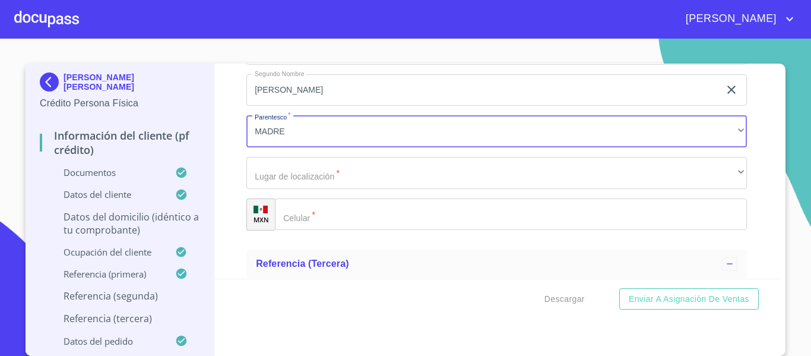
click at [300, 209] on div "Apellido [PERSON_NAME]   * [PERSON_NAME] ​ Apellido Materno   * [PERSON_NAME] ​…" at bounding box center [496, 90] width 501 height 299
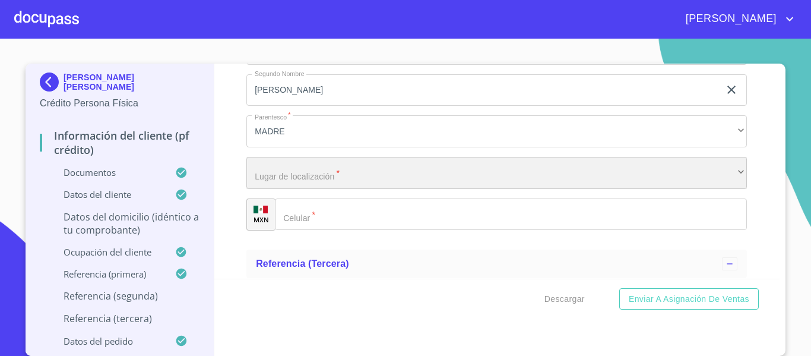
click at [297, 189] on div "​" at bounding box center [496, 173] width 501 height 32
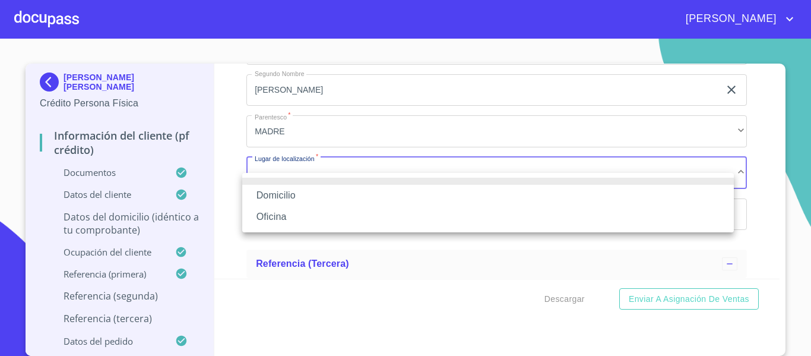
click at [304, 199] on li "Domicilio" at bounding box center [488, 195] width 492 height 21
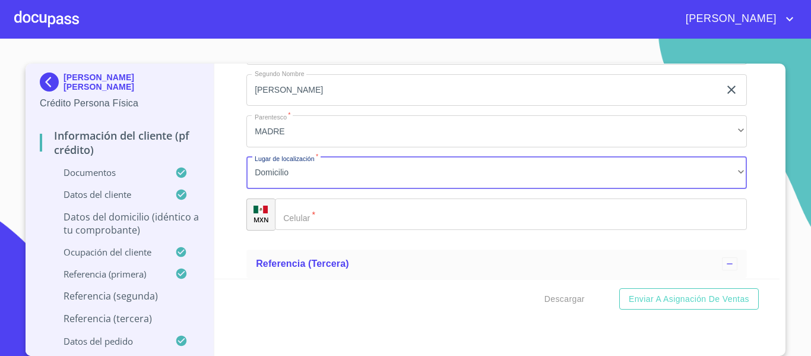
click at [315, 227] on input "Documento de identificación.   *" at bounding box center [511, 214] width 472 height 32
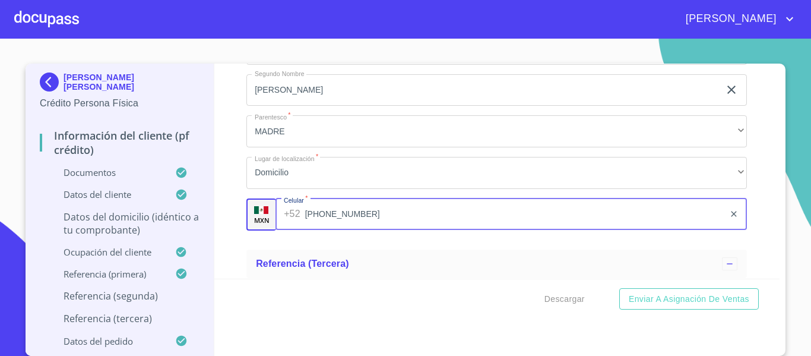
type input "[PHONE_NUMBER]"
click at [236, 258] on div "Información del cliente (PF crédito) Documentos Documento de identificación.   …" at bounding box center [497, 171] width 566 height 215
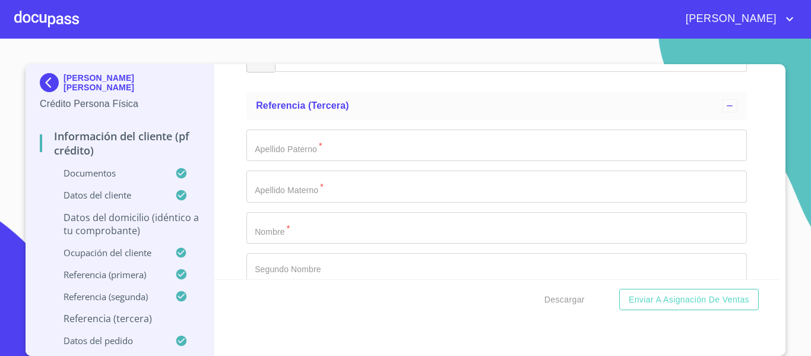
scroll to position [6532, 0]
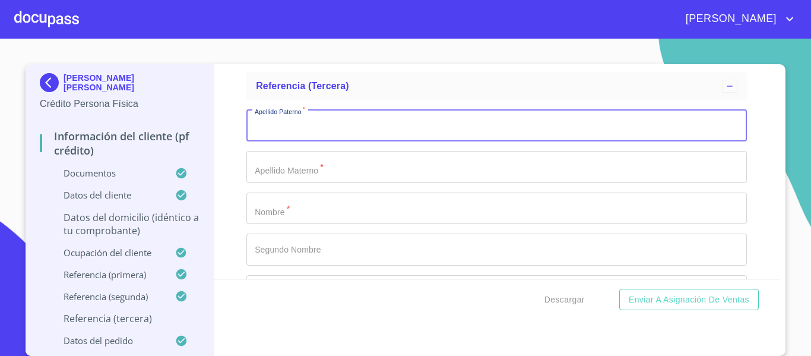
click at [299, 142] on input "Documento de identificación.   *" at bounding box center [496, 126] width 501 height 32
type input "j"
type input "JUAREZ"
click at [279, 183] on input "Documento de identificación.   *" at bounding box center [496, 167] width 501 height 32
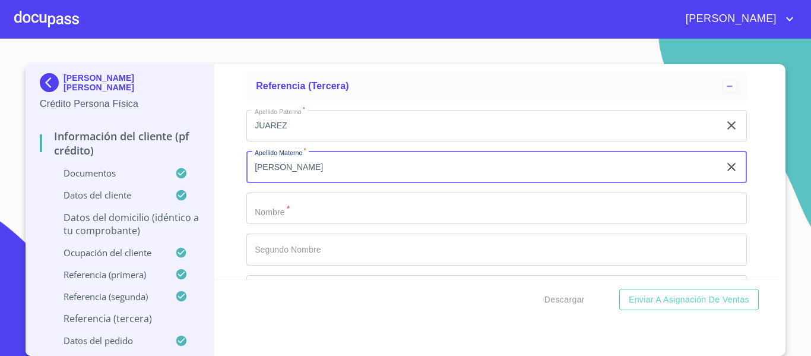
type input "[PERSON_NAME]"
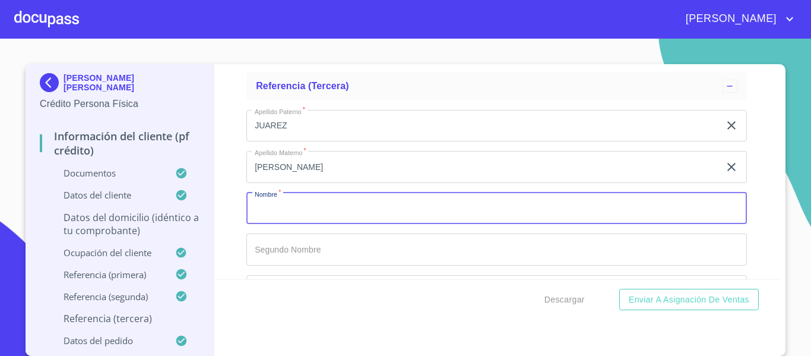
click at [277, 224] on input "Documento de identificación.   *" at bounding box center [496, 208] width 501 height 32
type input "[PERSON_NAME]"
click at [294, 260] on input "Documento de identificación.   *" at bounding box center [496, 249] width 501 height 32
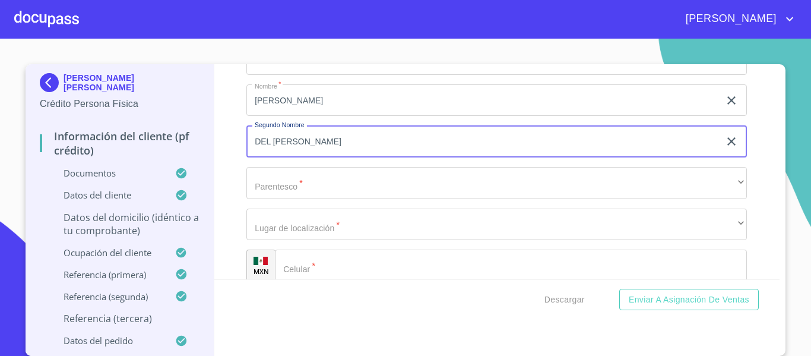
scroll to position [6650, 0]
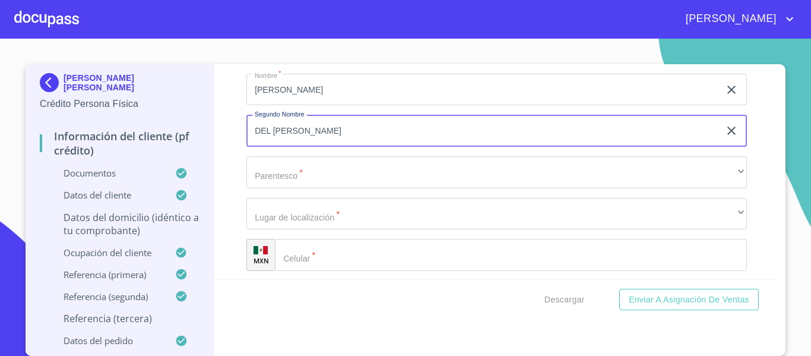
type input "DEL [PERSON_NAME]"
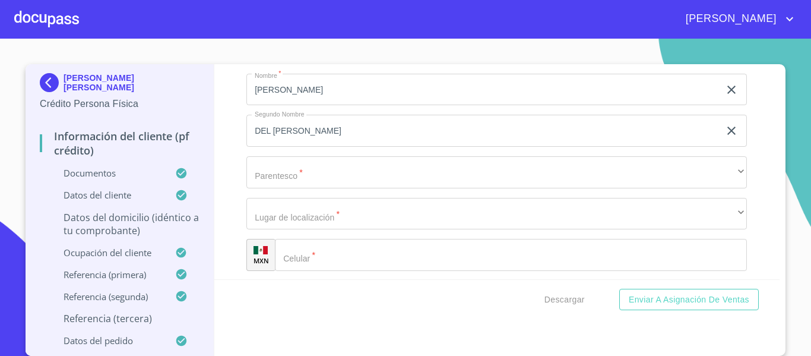
click at [229, 166] on div "Información del cliente (PF crédito) Documentos Documento de identificación.   …" at bounding box center [497, 171] width 566 height 215
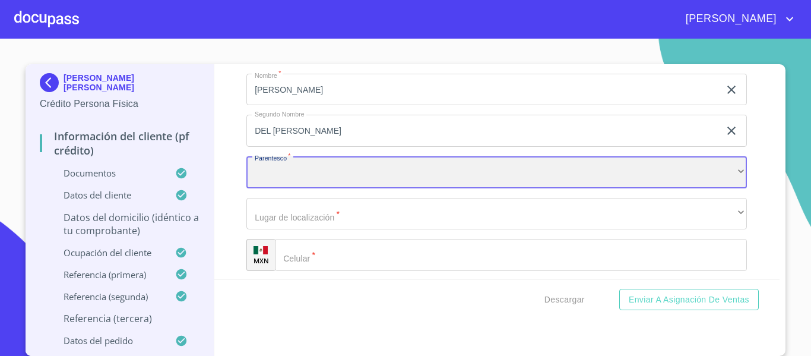
click at [281, 188] on div "​" at bounding box center [496, 172] width 501 height 32
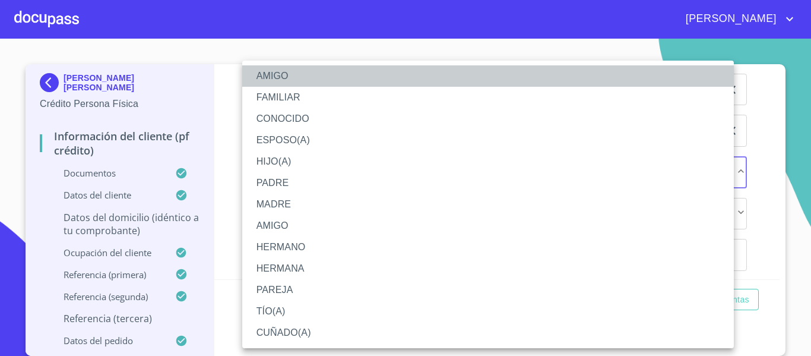
click at [284, 72] on li "AMIGO" at bounding box center [488, 75] width 492 height 21
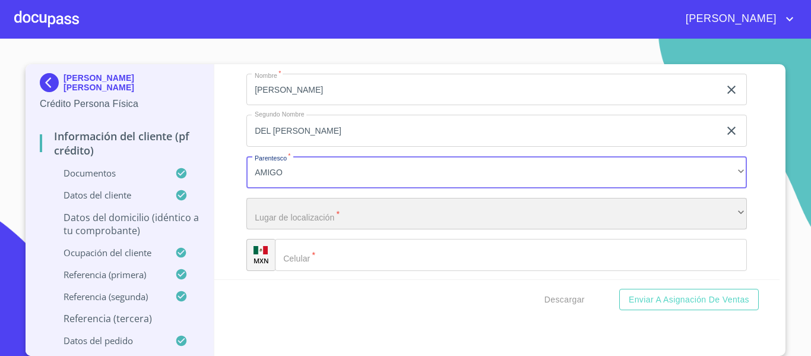
click at [281, 230] on div "​" at bounding box center [496, 214] width 501 height 32
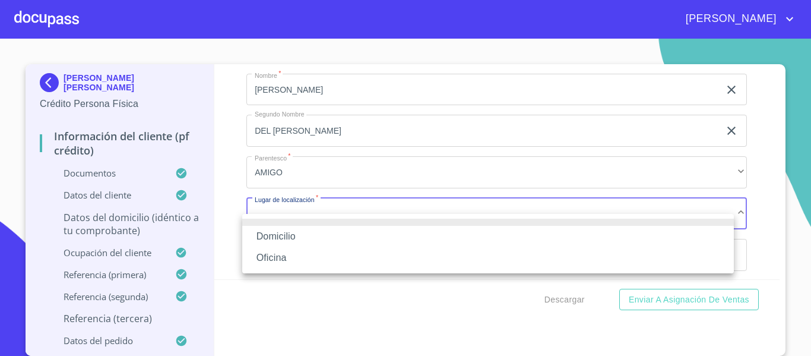
click at [295, 233] on li "Domicilio" at bounding box center [488, 236] width 492 height 21
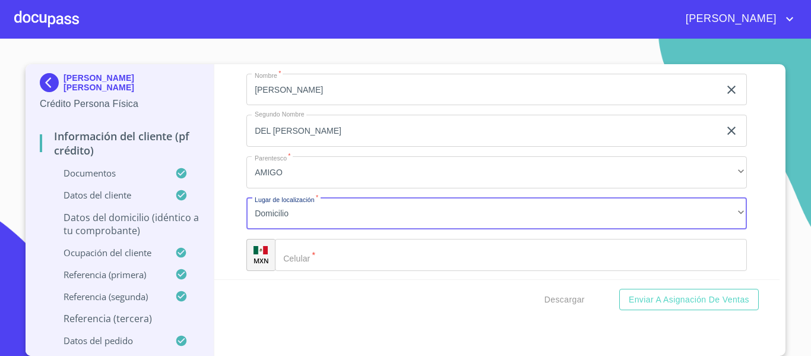
click at [319, 271] on input "Documento de identificación.   *" at bounding box center [511, 255] width 472 height 32
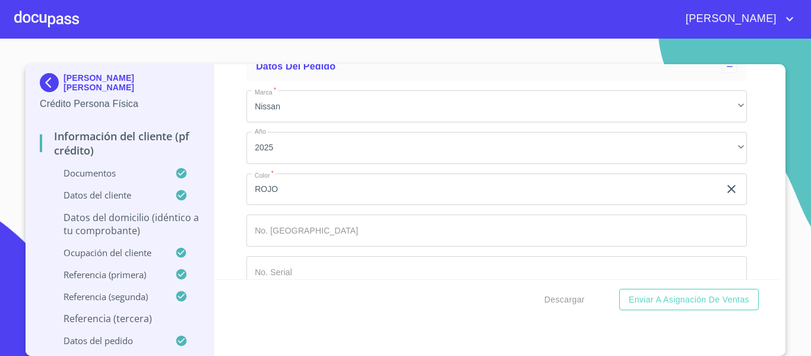
scroll to position [6925, 0]
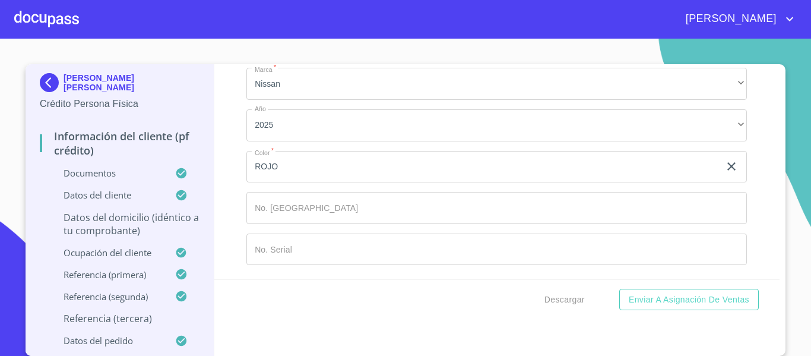
type input "[PHONE_NUMBER]"
click at [234, 167] on div "Información del cliente (PF crédito) Documentos Documento de identificación.   …" at bounding box center [497, 171] width 566 height 215
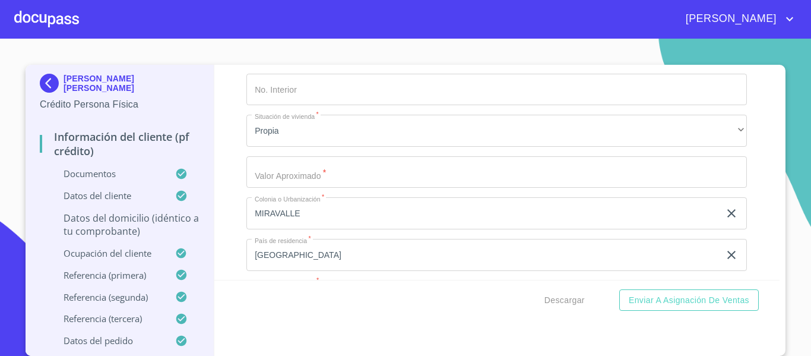
scroll to position [4560, 0]
click at [328, 182] on input "Documento de identificación.   *" at bounding box center [496, 170] width 501 height 32
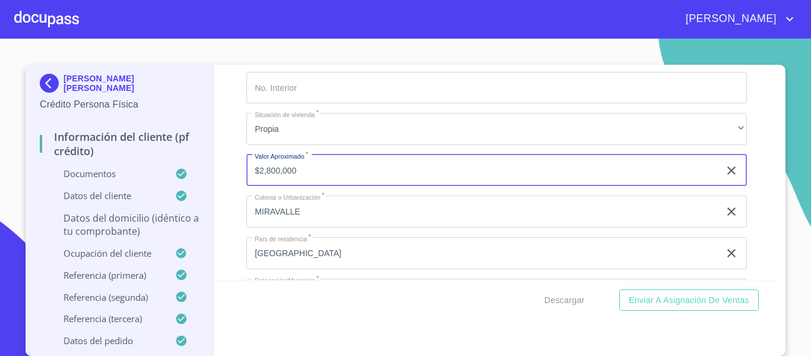
type input "$2,800,000"
click at [747, 183] on div "Información del cliente (PF crédito) Documentos Documento de identificación.   …" at bounding box center [497, 172] width 566 height 215
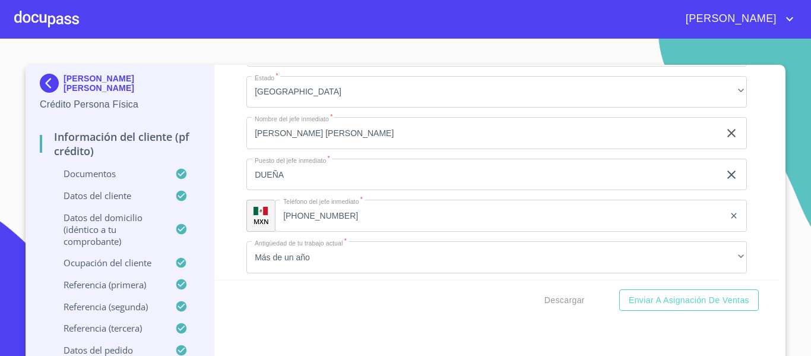
scroll to position [5697, 0]
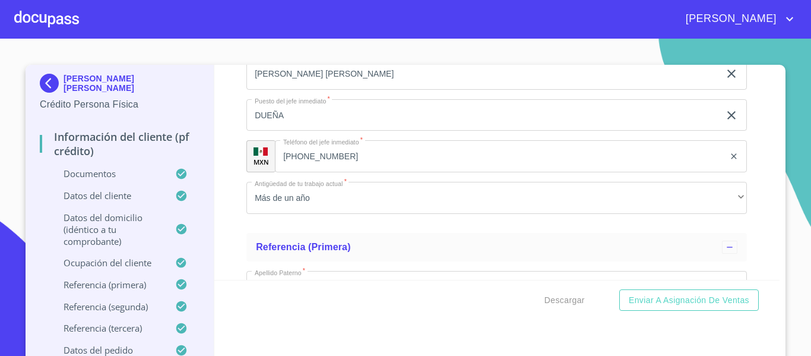
click at [290, 131] on input "DUEÑA" at bounding box center [482, 115] width 473 height 32
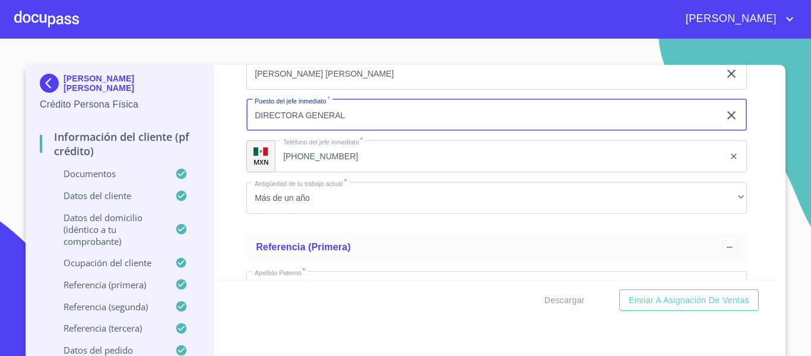
type input "DIRECTORA GENERAL"
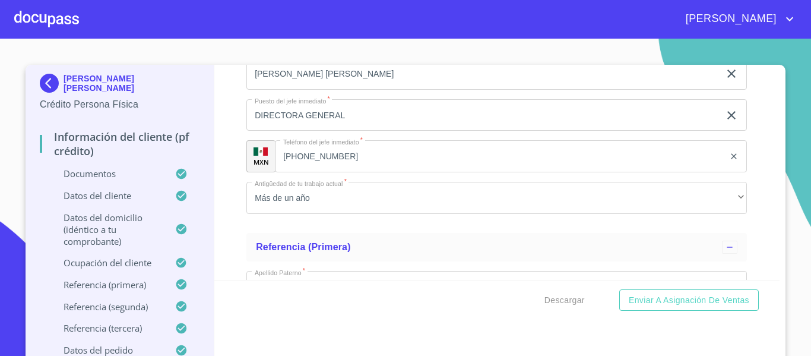
click at [754, 176] on div "Información del cliente (PF crédito) Documentos Documento de identificación.   …" at bounding box center [497, 172] width 566 height 215
click at [559, 303] on span "Descargar" at bounding box center [565, 300] width 40 height 15
click at [683, 297] on span "Enviar a Asignación de Ventas" at bounding box center [689, 300] width 121 height 15
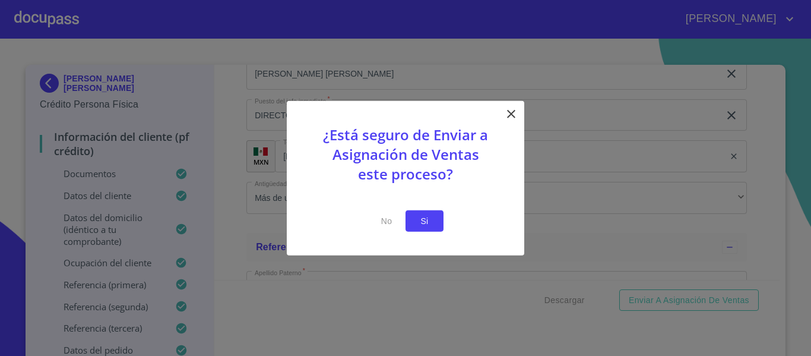
click at [430, 221] on span "Si" at bounding box center [424, 220] width 19 height 15
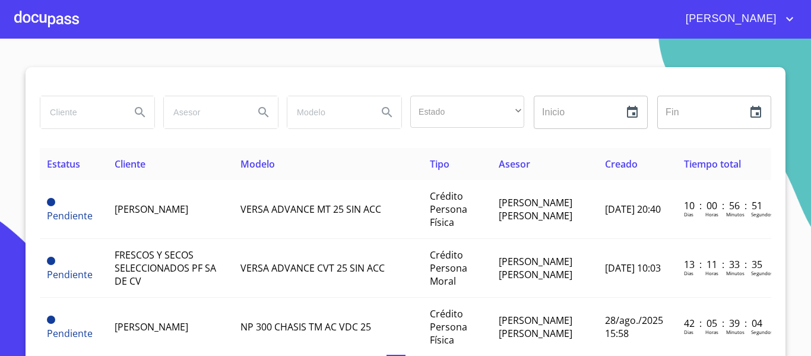
click at [765, 168] on div "Estatus Cliente Modelo Tipo Asesor Creado Tiempo total Pendiente [PERSON_NAME] …" at bounding box center [406, 246] width 732 height 197
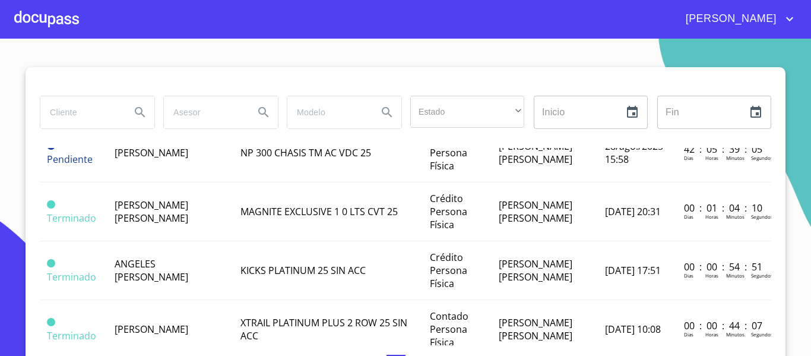
scroll to position [202, 0]
